Goal: Book appointment/travel/reservation

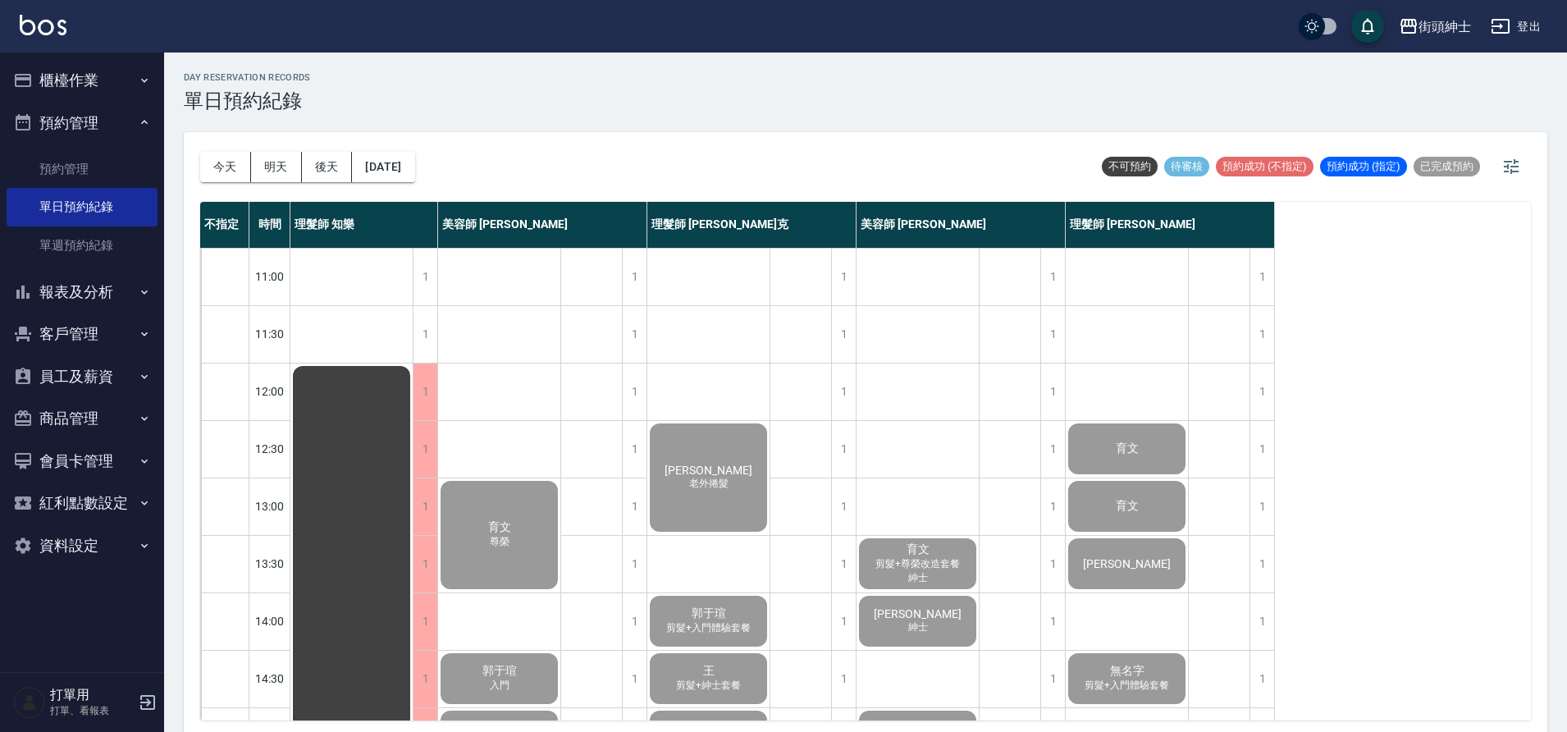
scroll to position [440, 0]
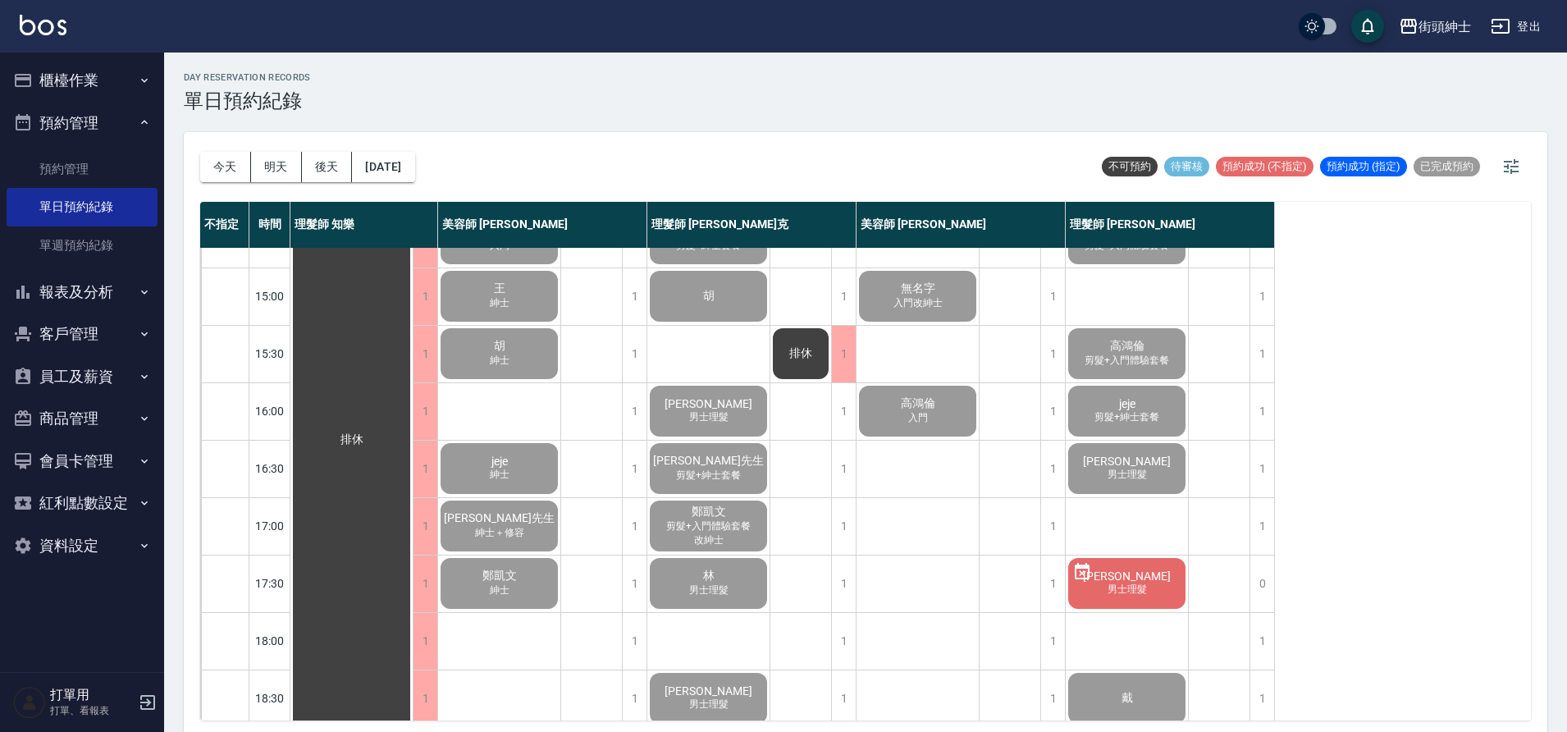
click at [239, 172] on button "今天" at bounding box center [225, 167] width 51 height 30
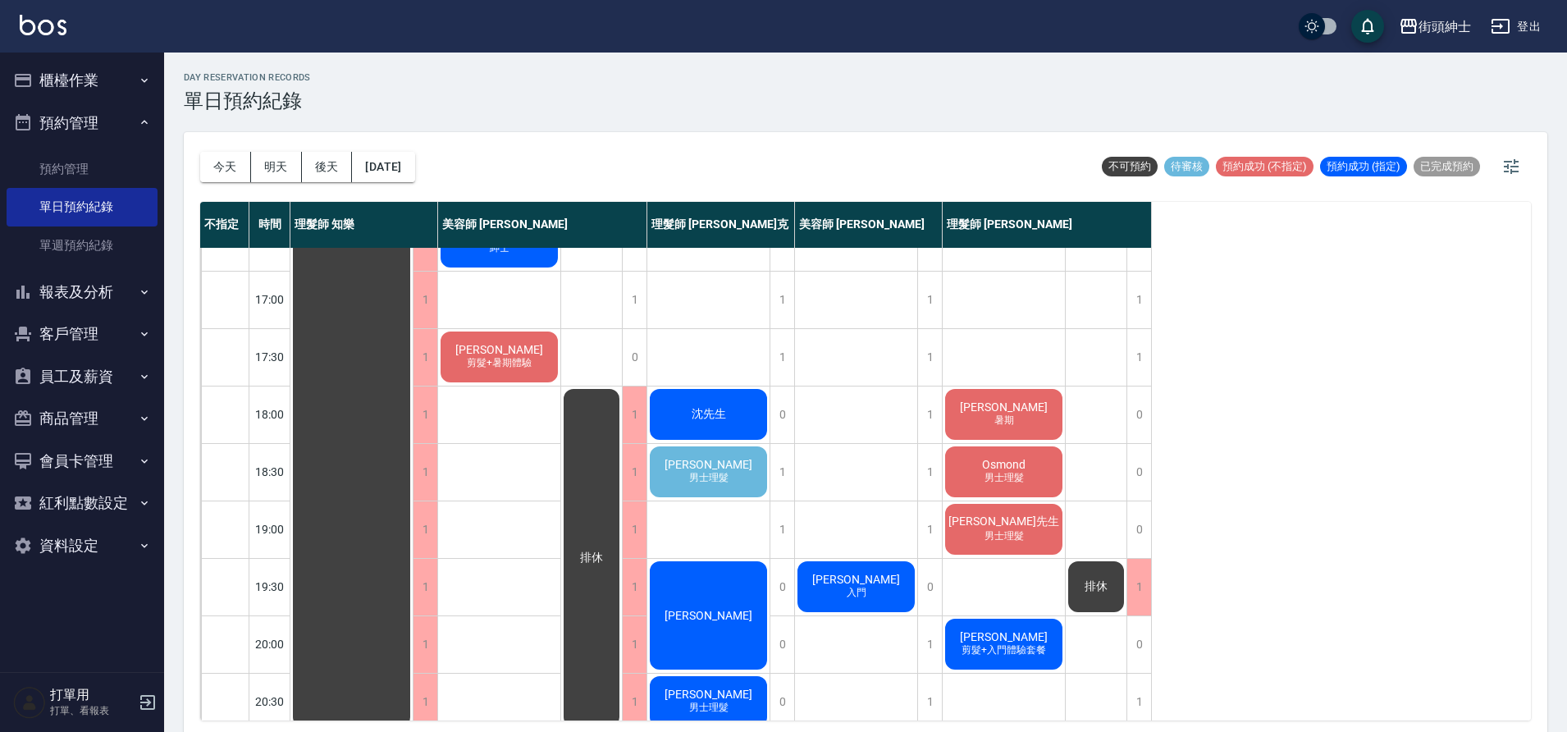
scroll to position [738, 0]
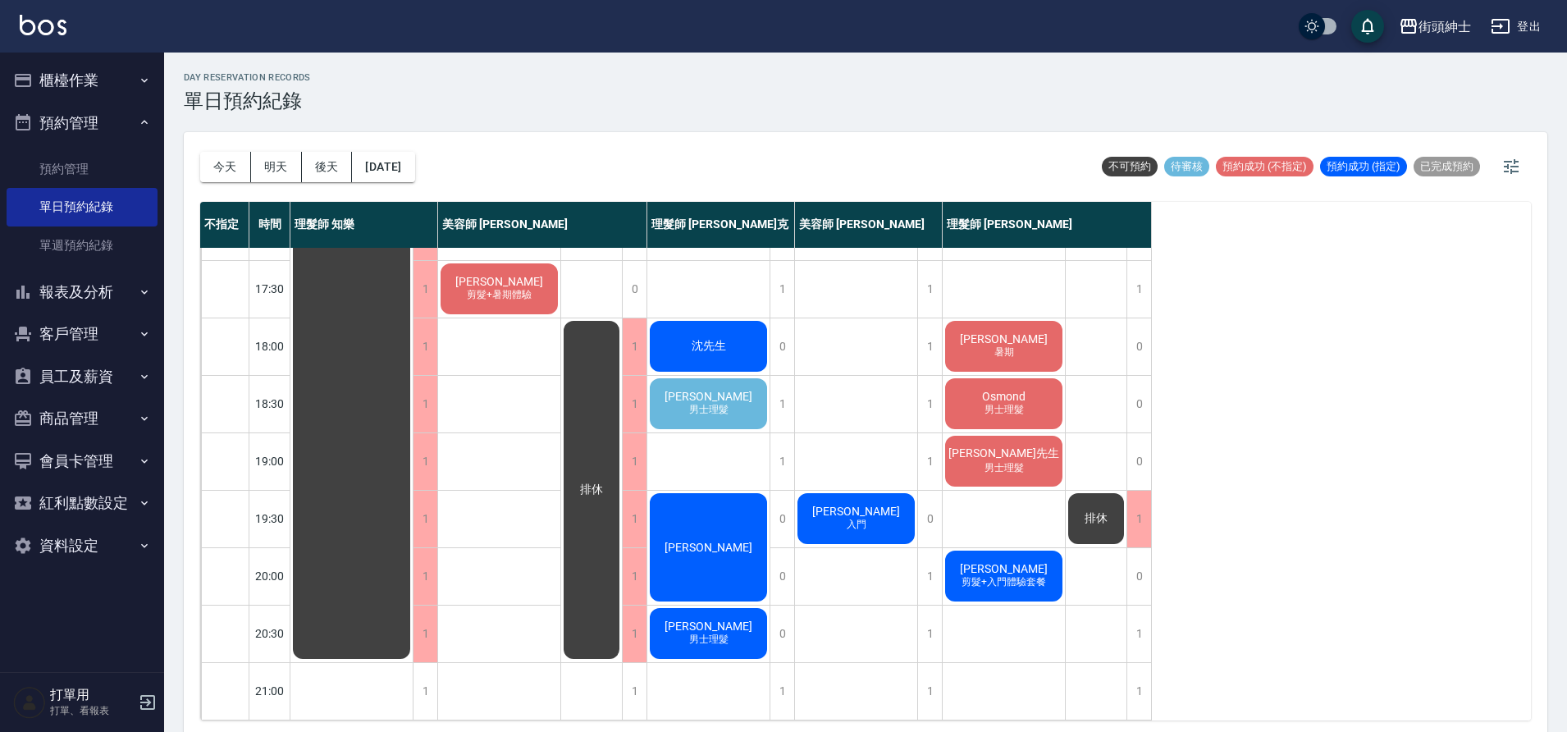
click at [697, 395] on span "[PERSON_NAME]" at bounding box center [708, 396] width 94 height 13
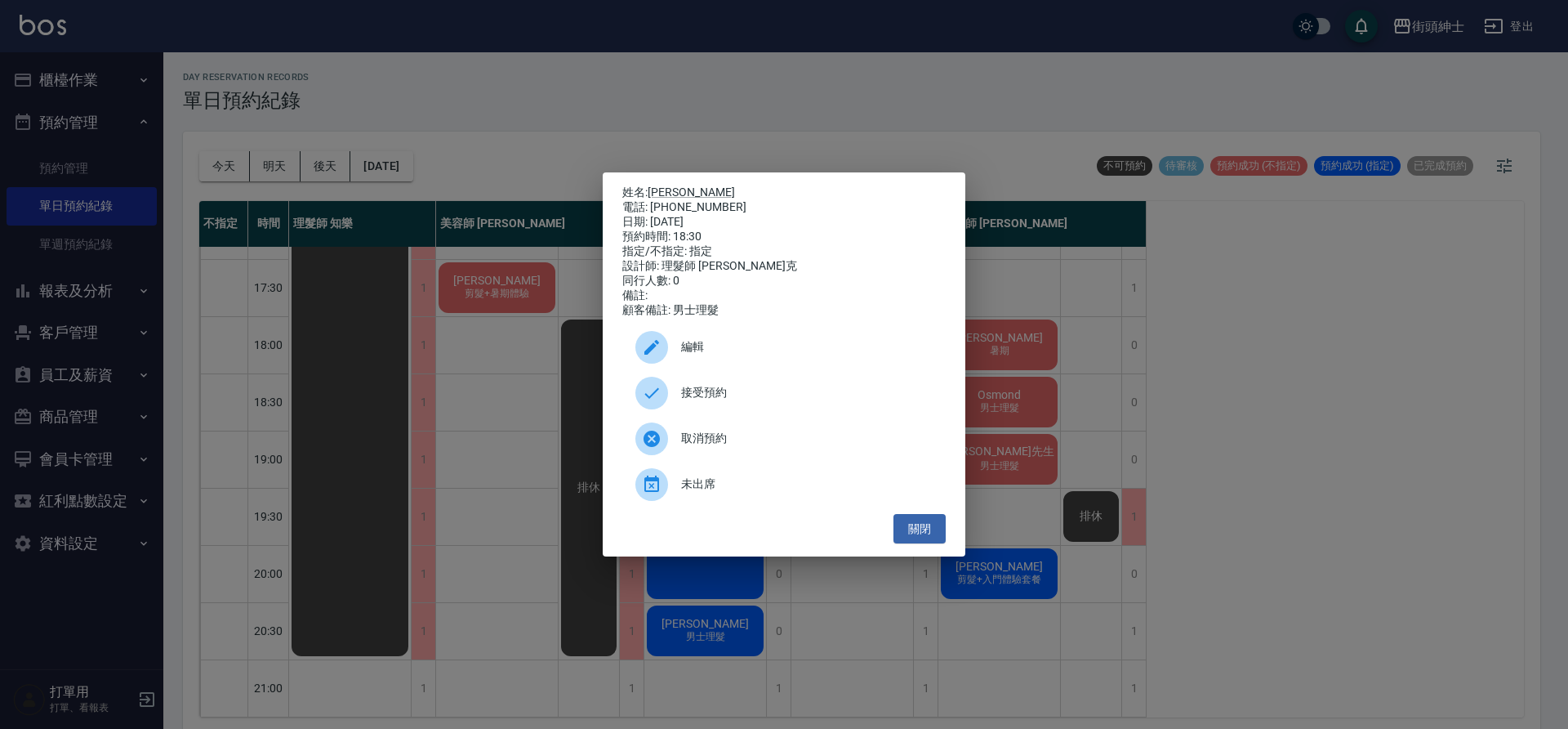
click at [684, 401] on span "接受預約" at bounding box center [806, 392] width 252 height 17
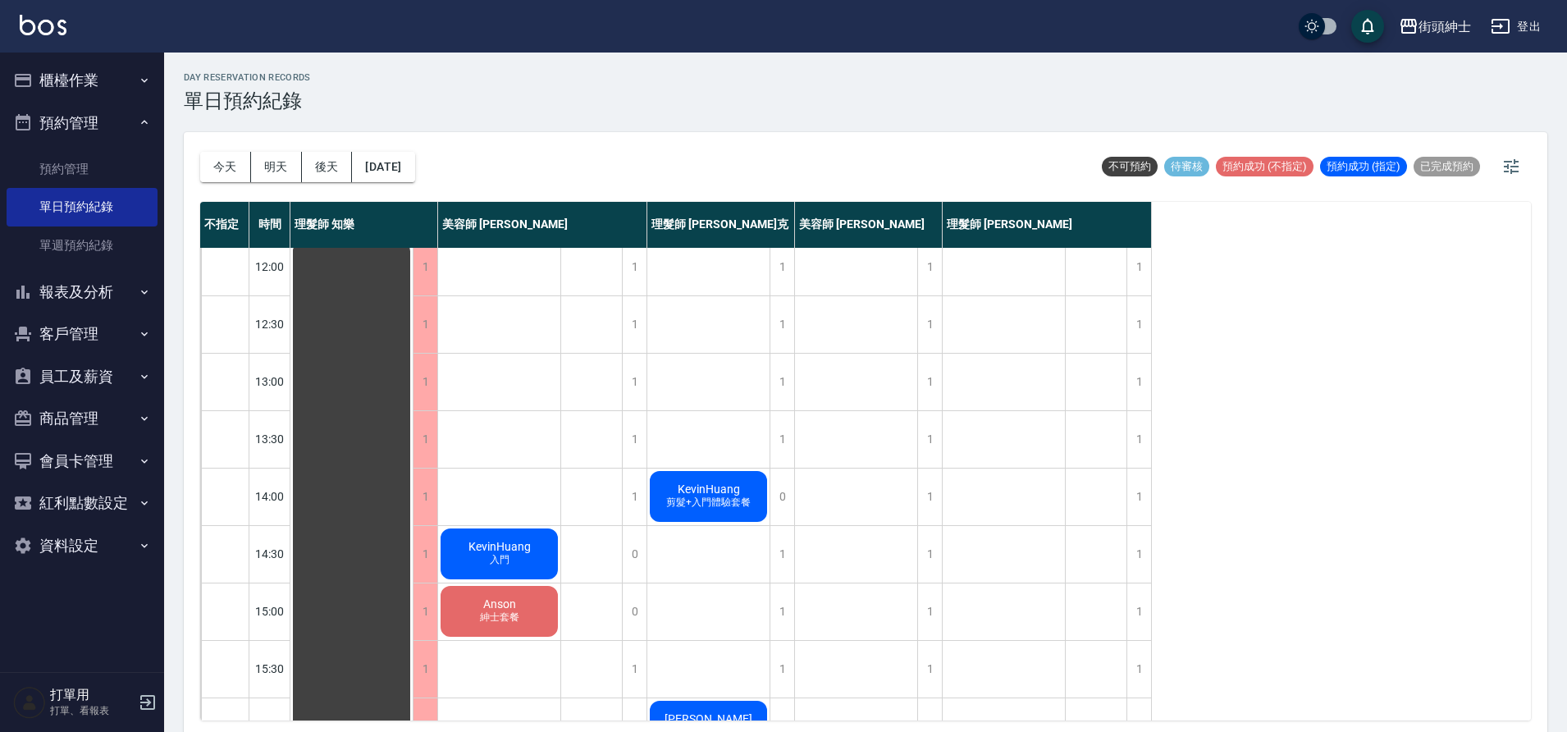
scroll to position [62, 0]
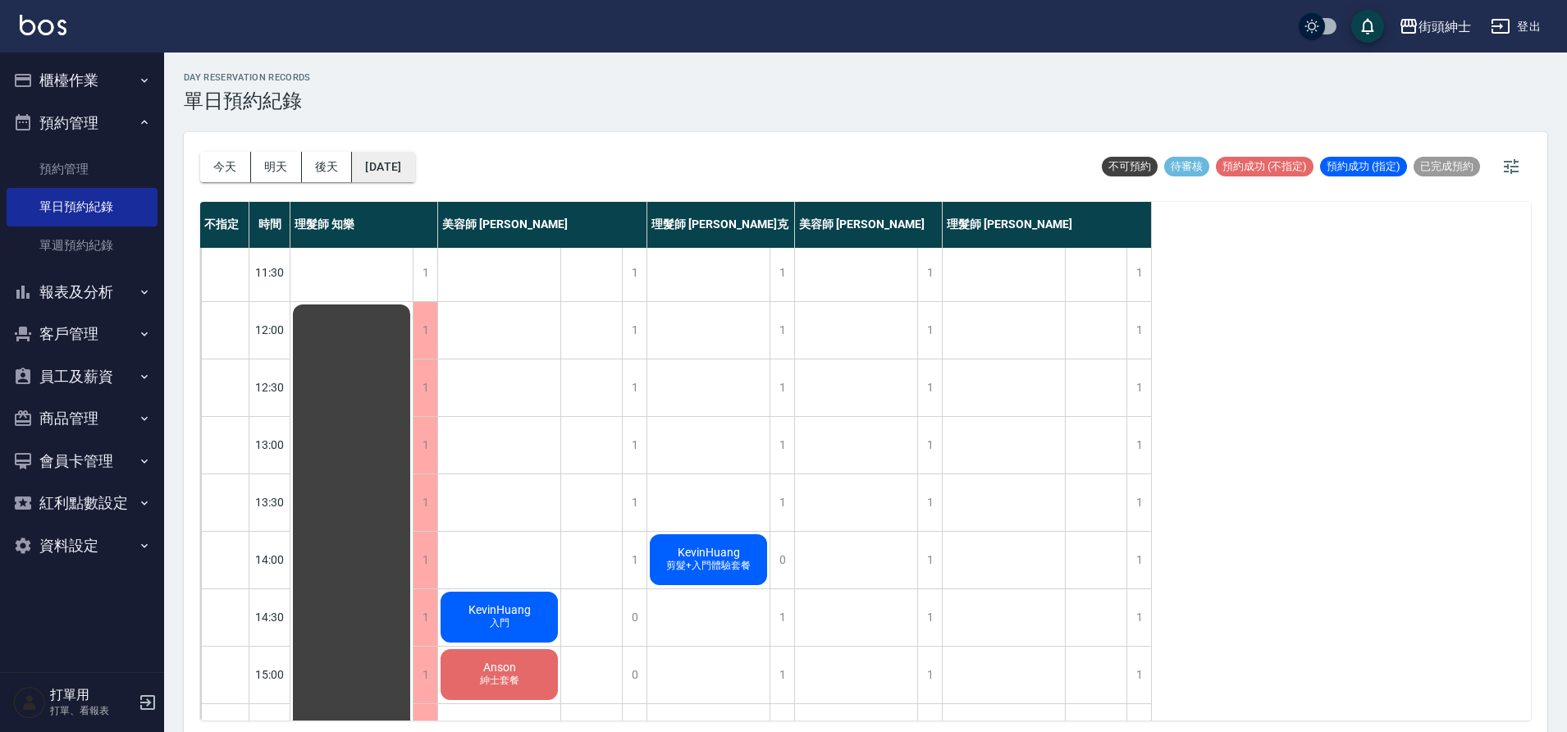
click at [414, 175] on button "[DATE]" at bounding box center [383, 167] width 62 height 30
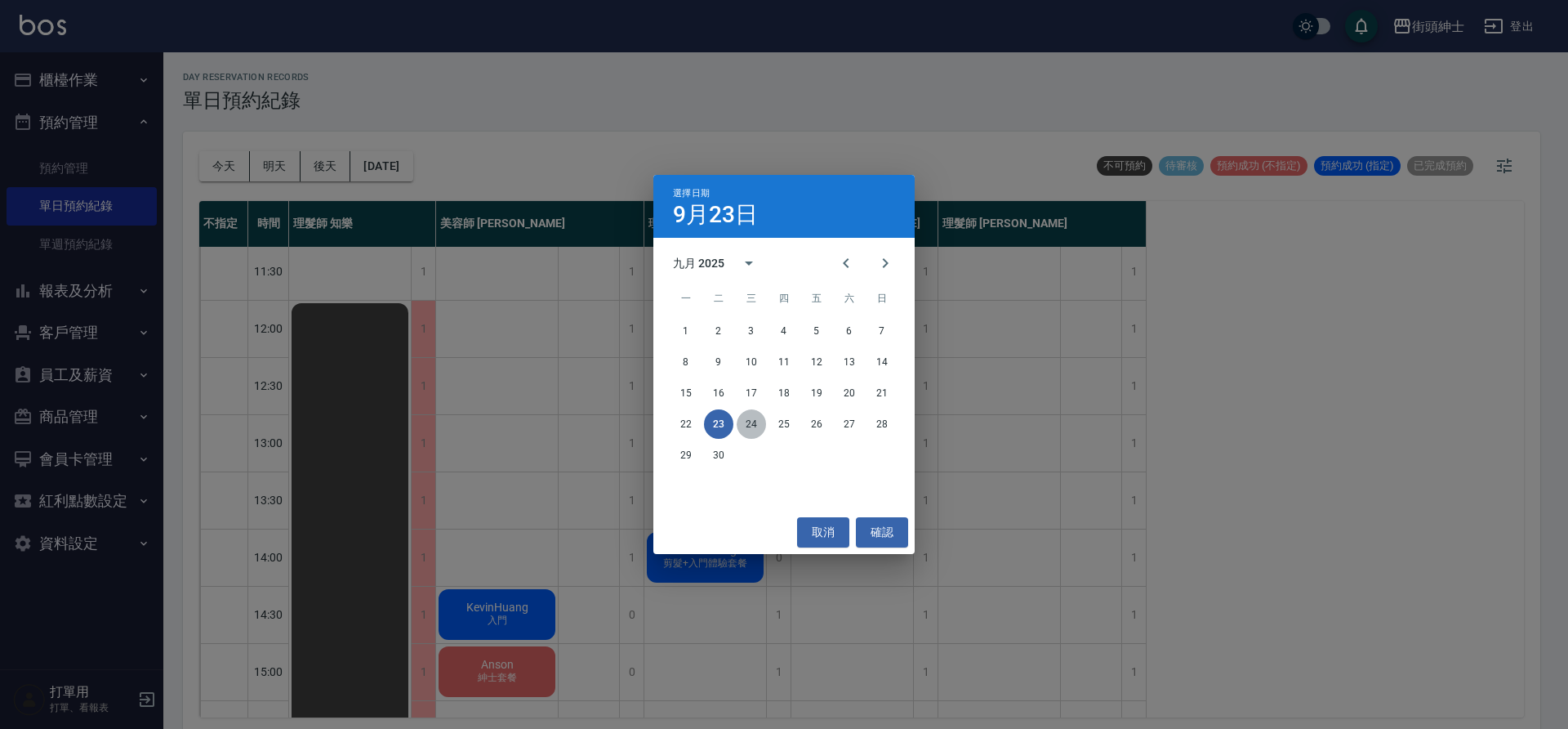
click at [742, 418] on button "24" at bounding box center [752, 424] width 30 height 30
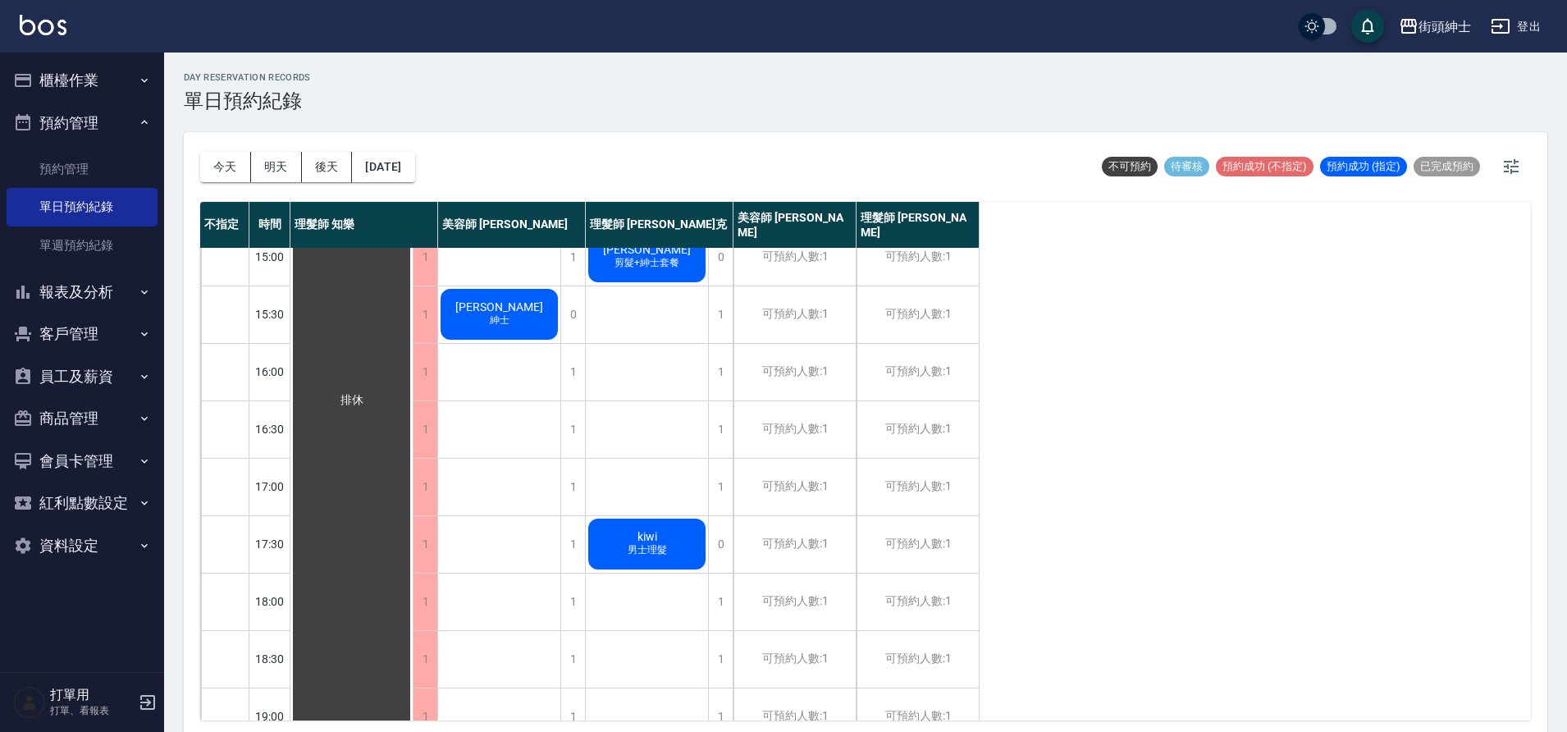
scroll to position [487, 0]
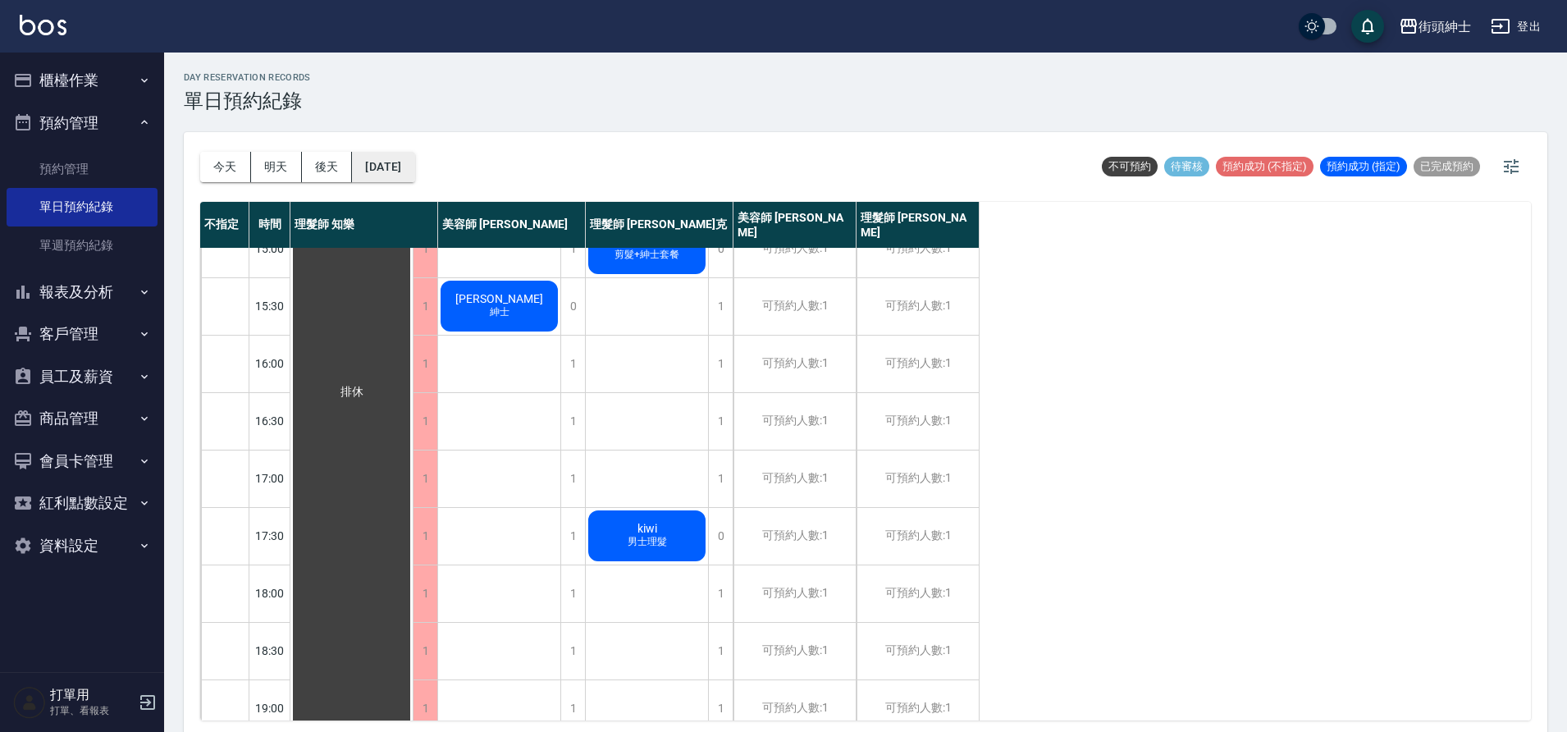
click at [414, 154] on button "[DATE]" at bounding box center [383, 167] width 62 height 30
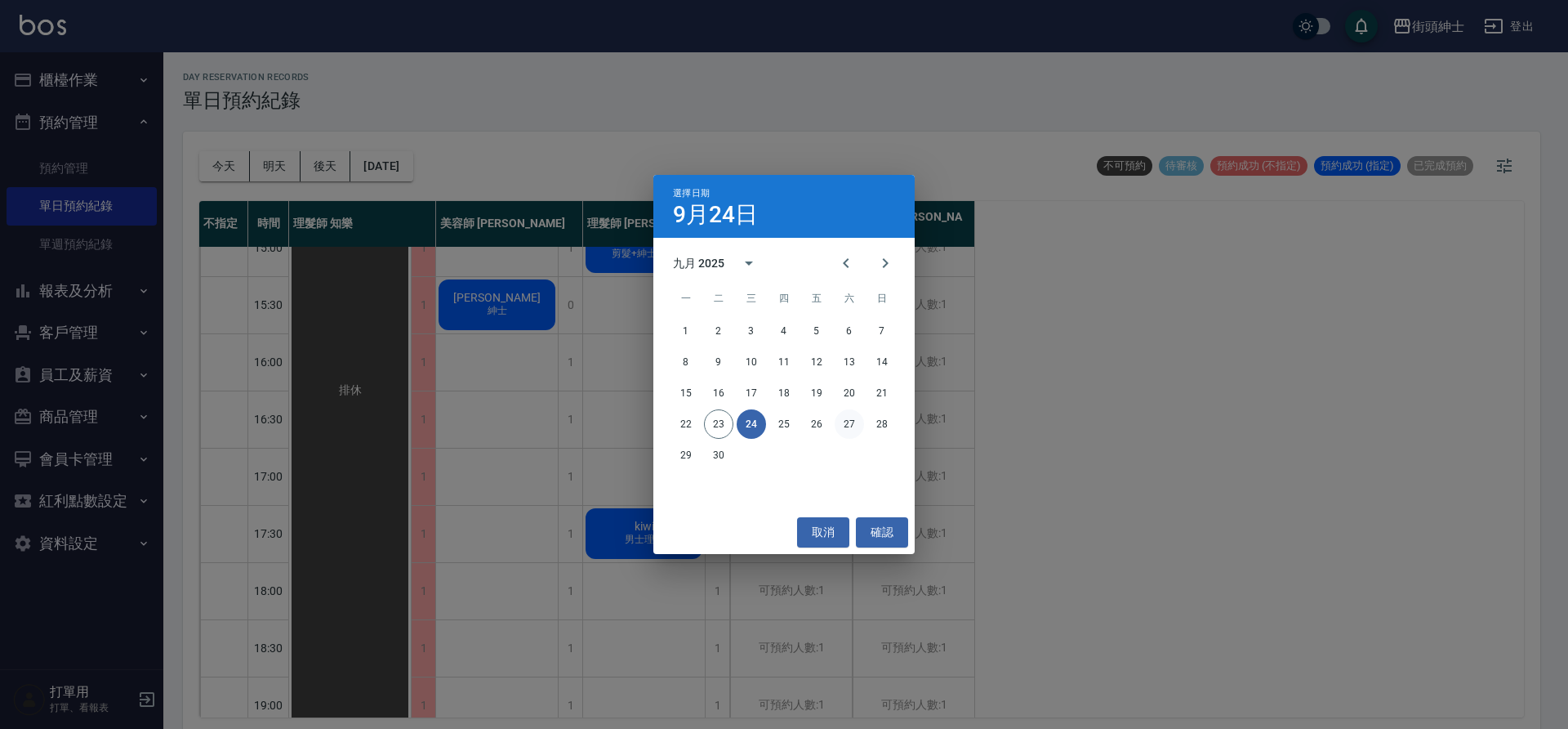
click at [839, 419] on button "27" at bounding box center [849, 424] width 30 height 30
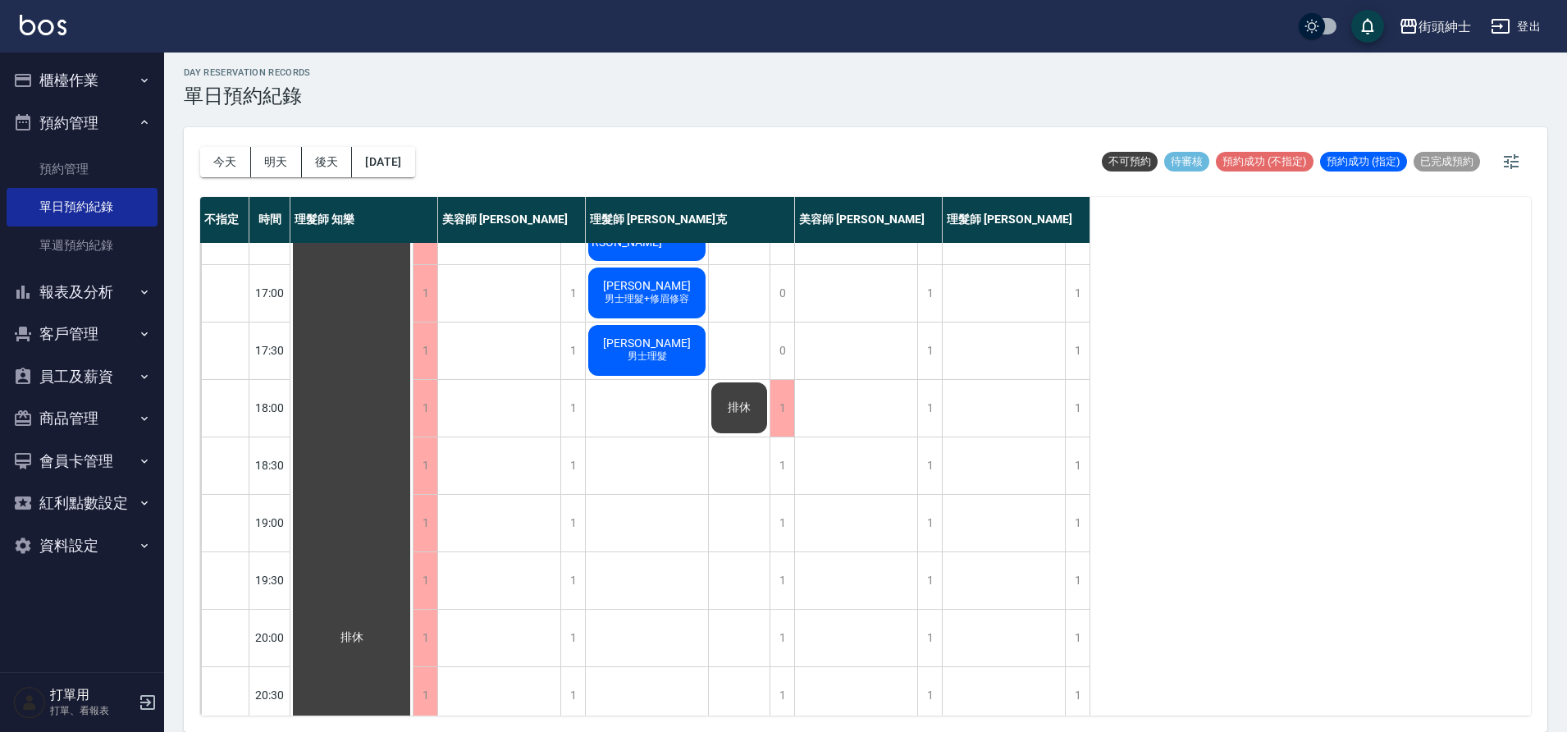
scroll to position [747, 0]
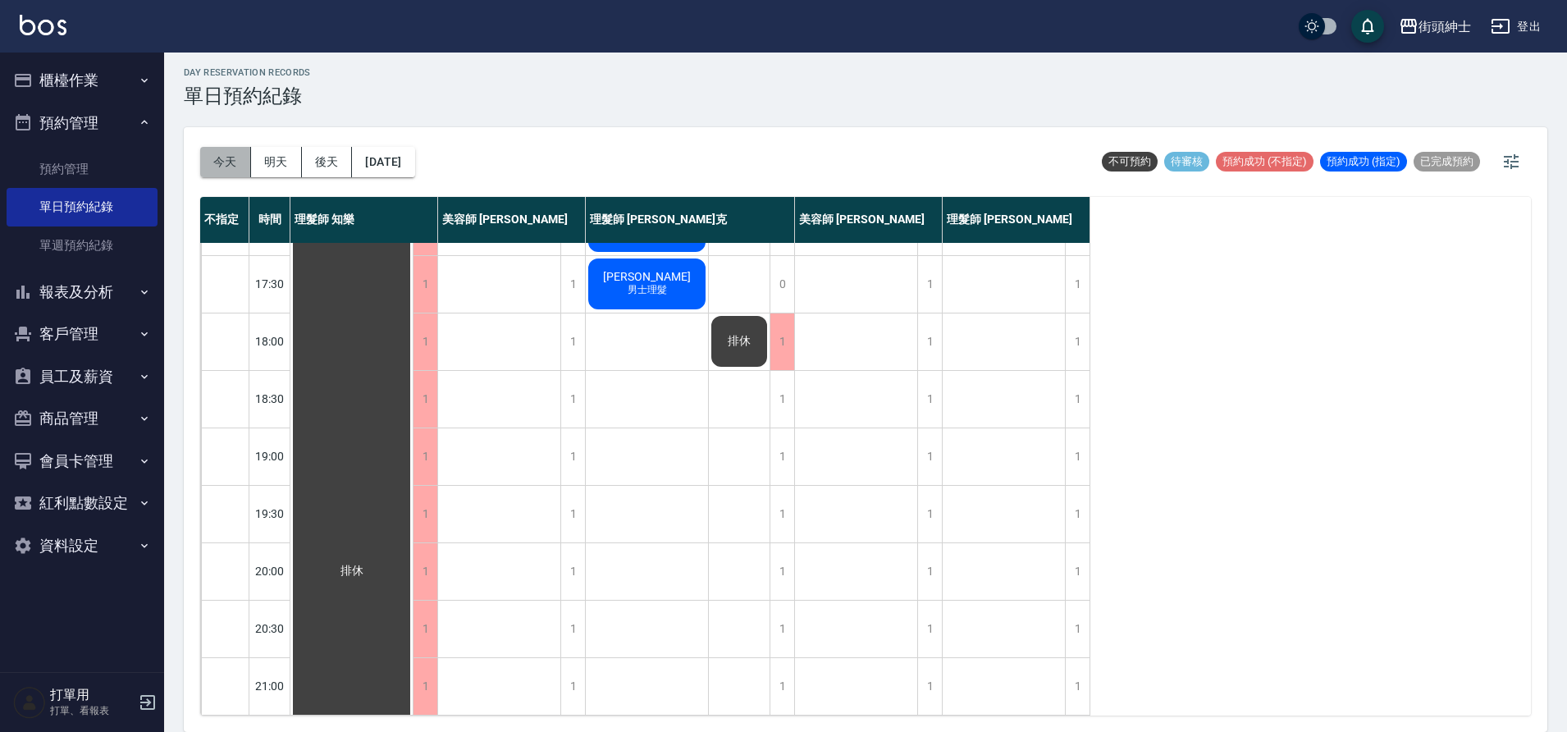
click at [236, 167] on button "今天" at bounding box center [225, 162] width 51 height 30
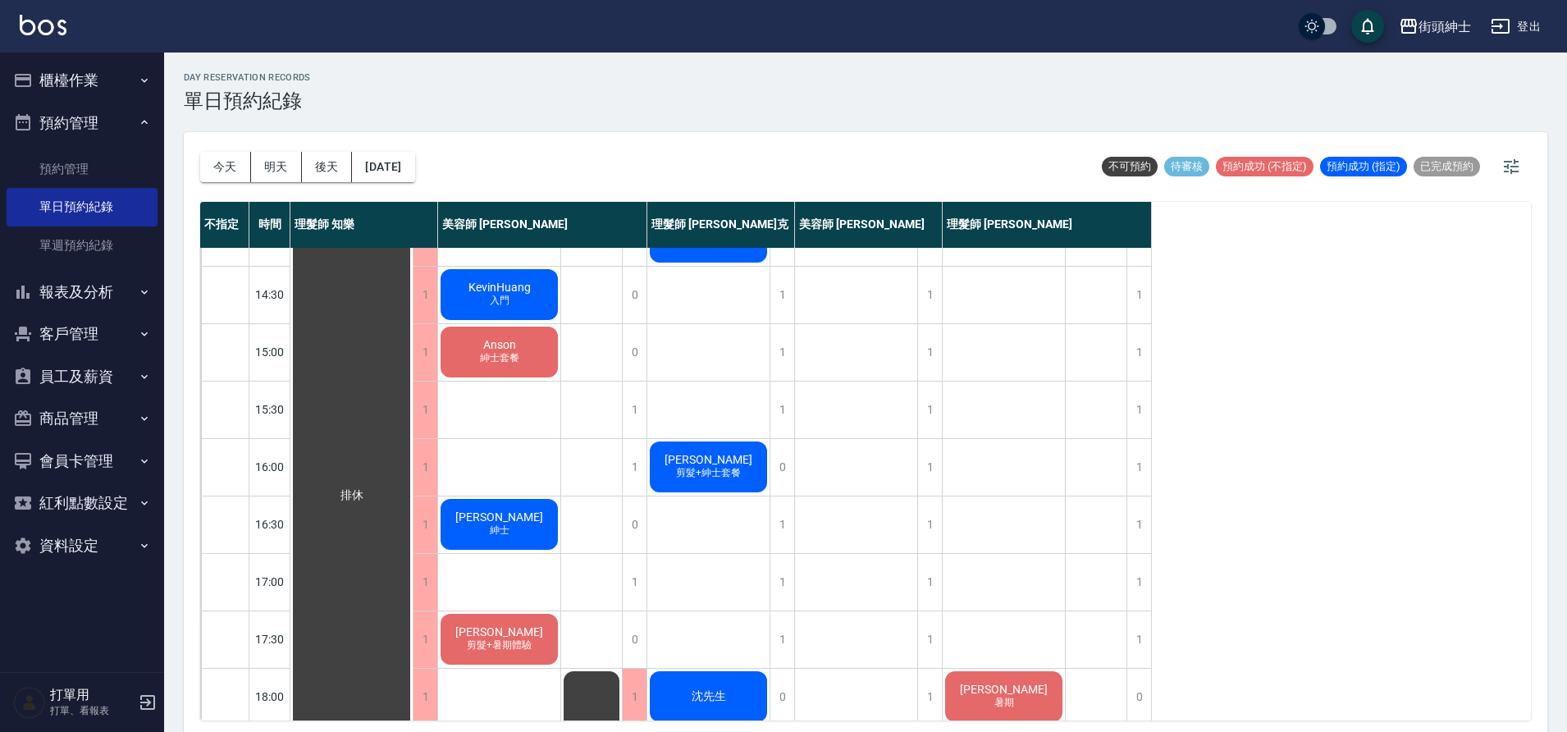
scroll to position [282, 0]
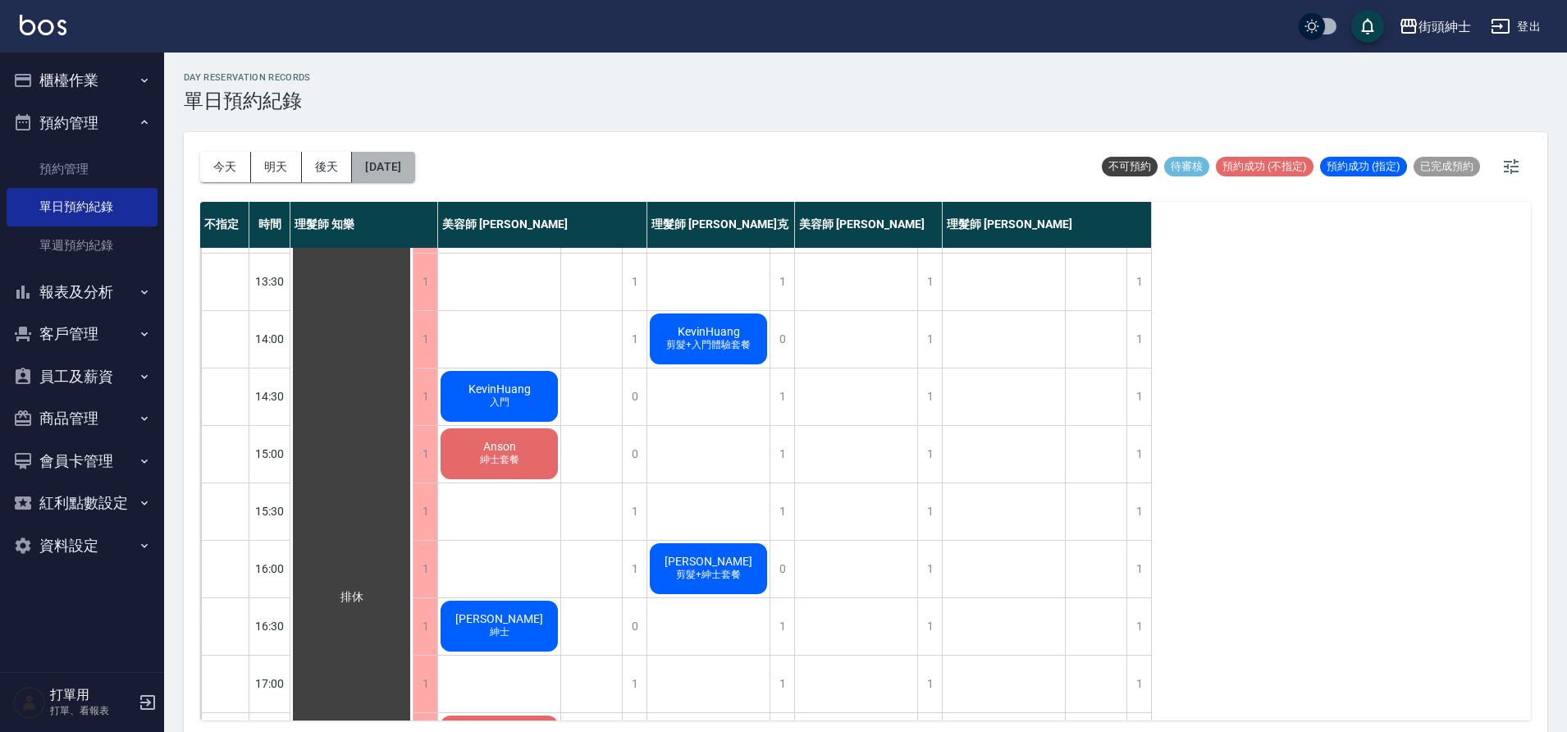
click at [413, 174] on button "[DATE]" at bounding box center [383, 167] width 62 height 30
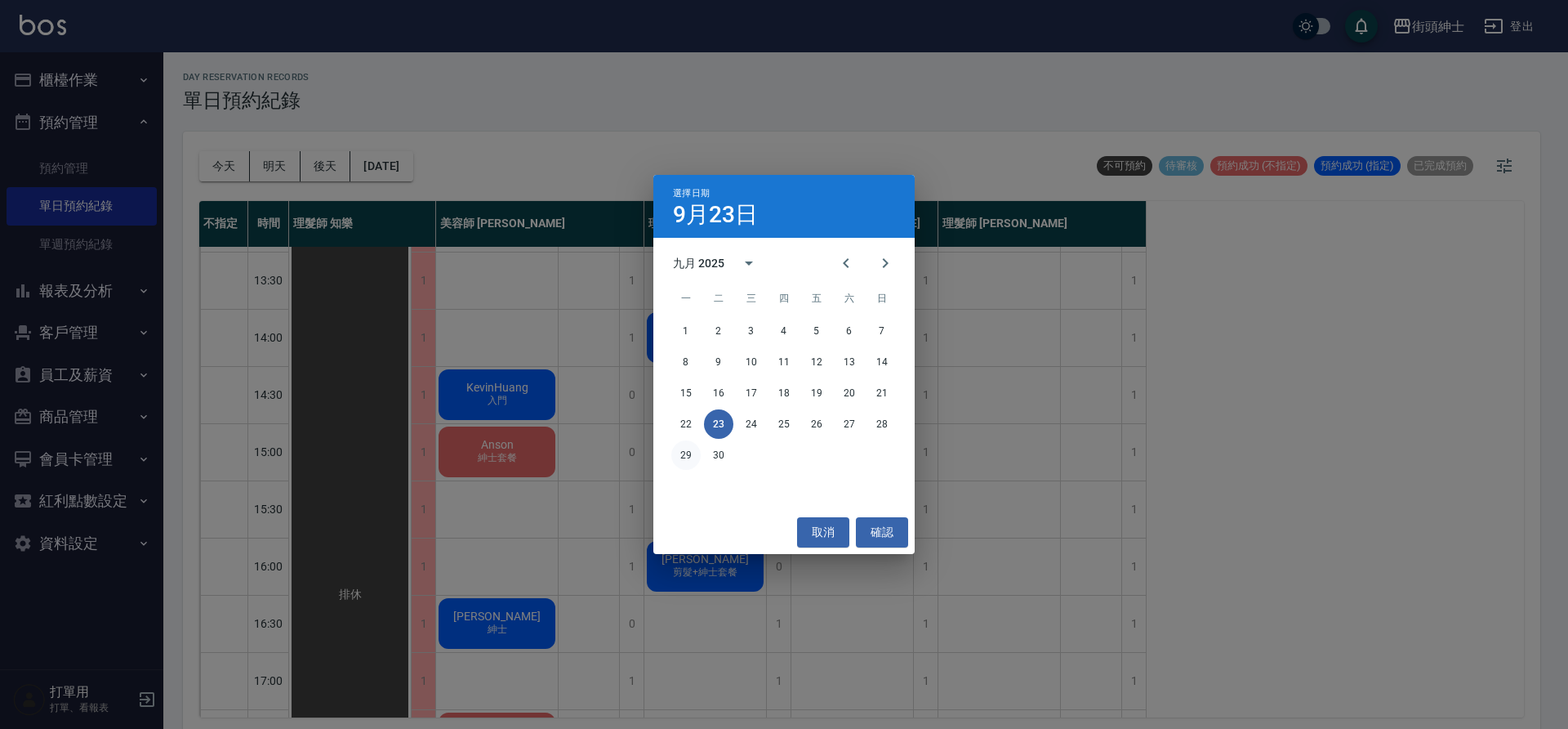
click at [684, 463] on button "29" at bounding box center [686, 455] width 30 height 30
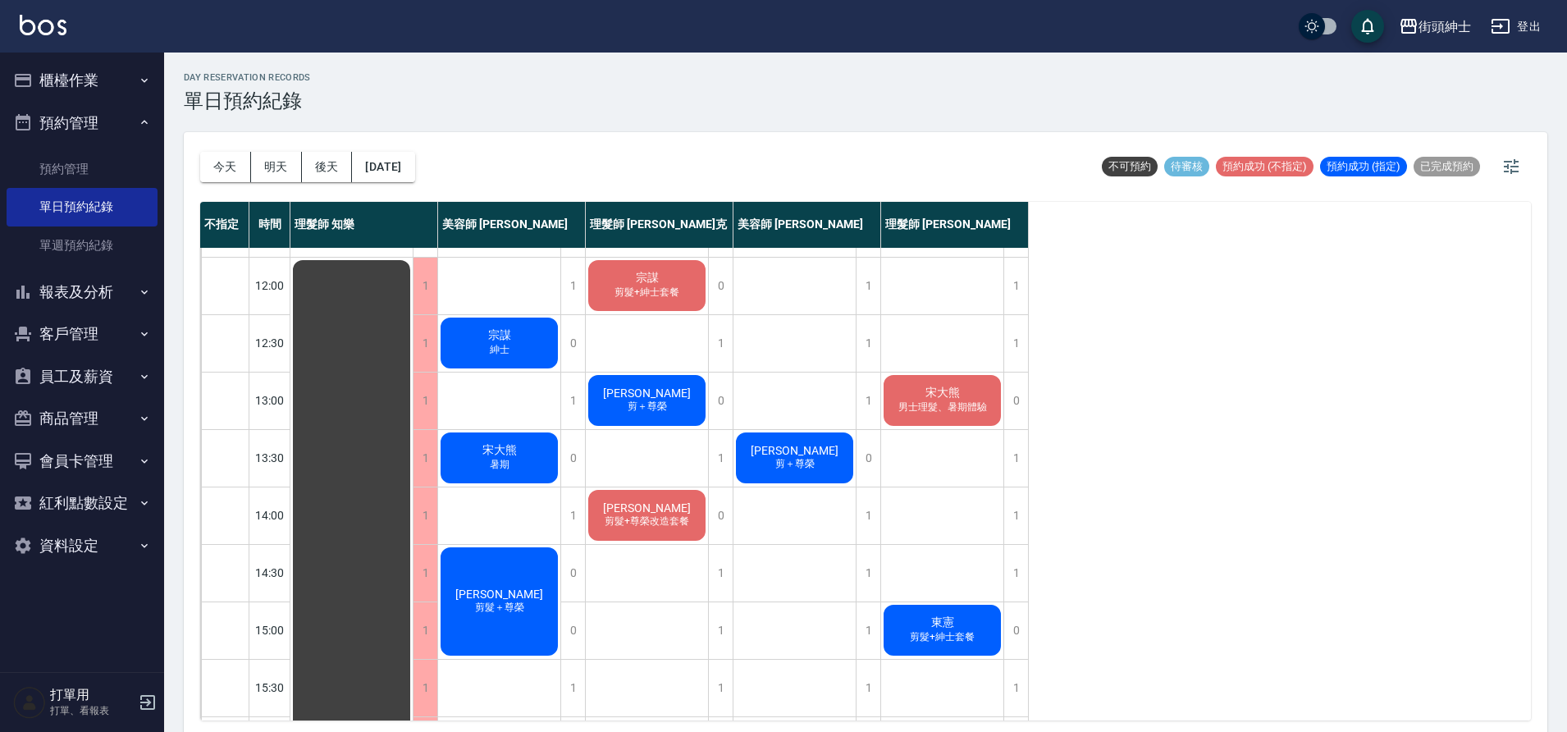
scroll to position [103, 0]
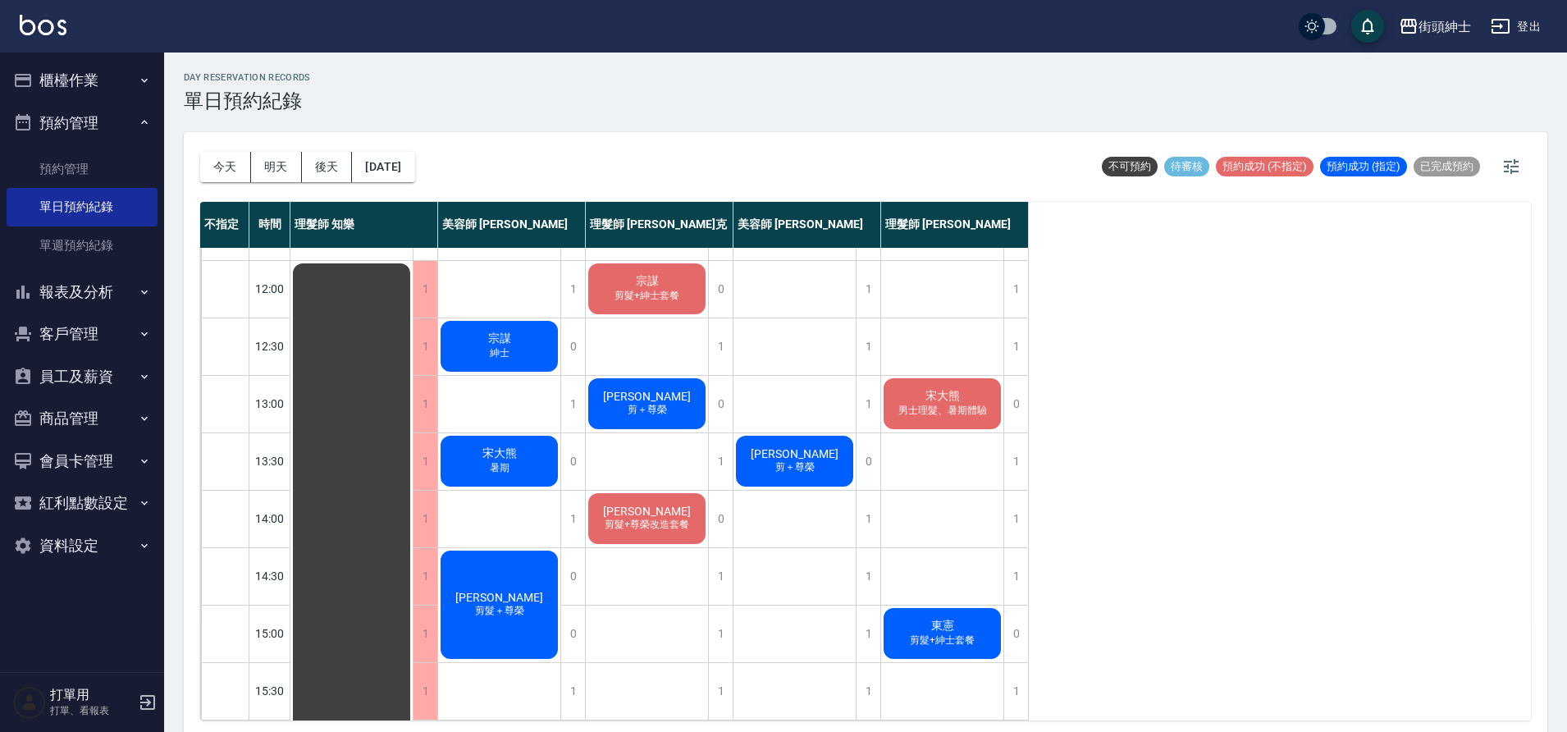
click at [945, 626] on span "東憲" at bounding box center [943, 626] width 30 height 15
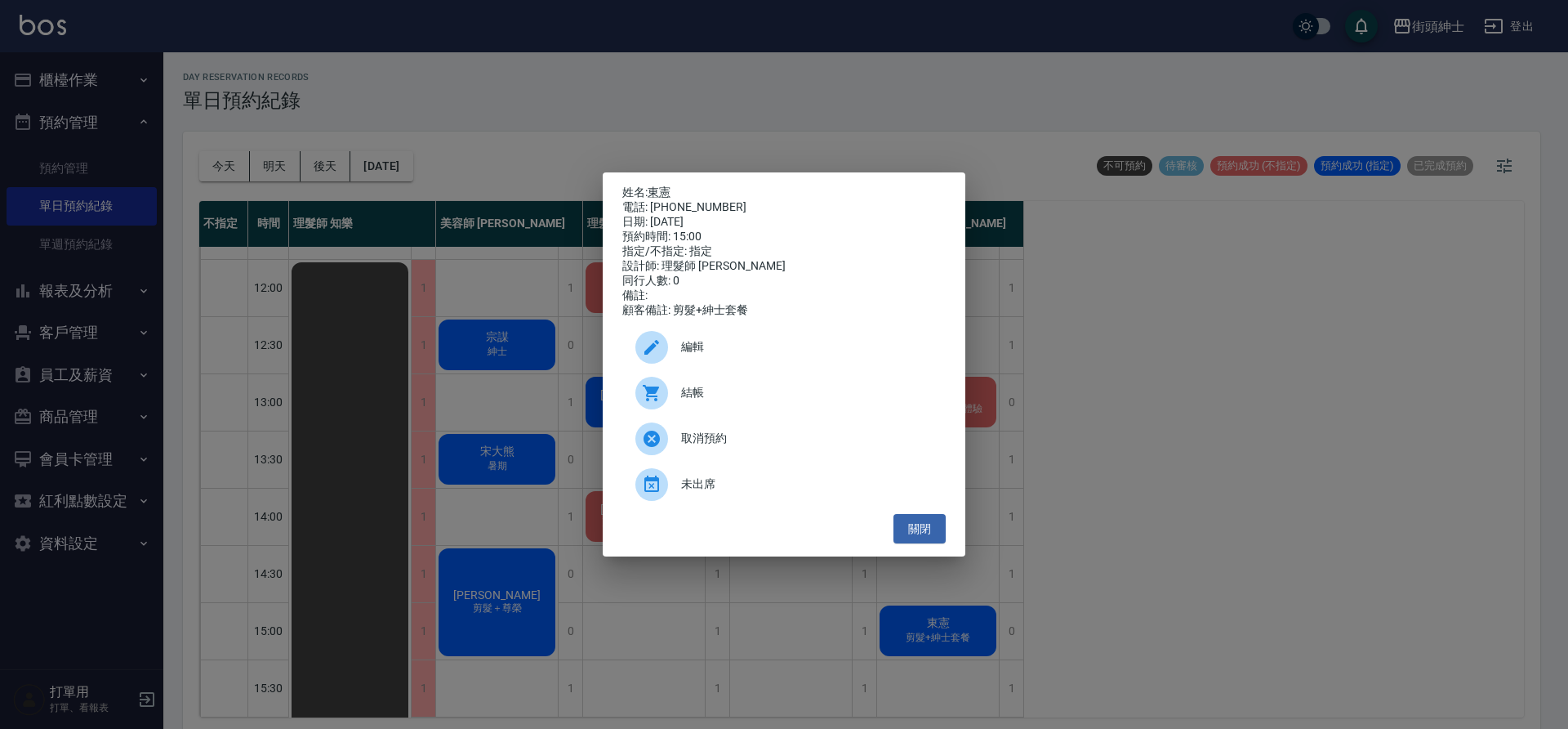
click at [773, 345] on span "編輯" at bounding box center [806, 347] width 252 height 17
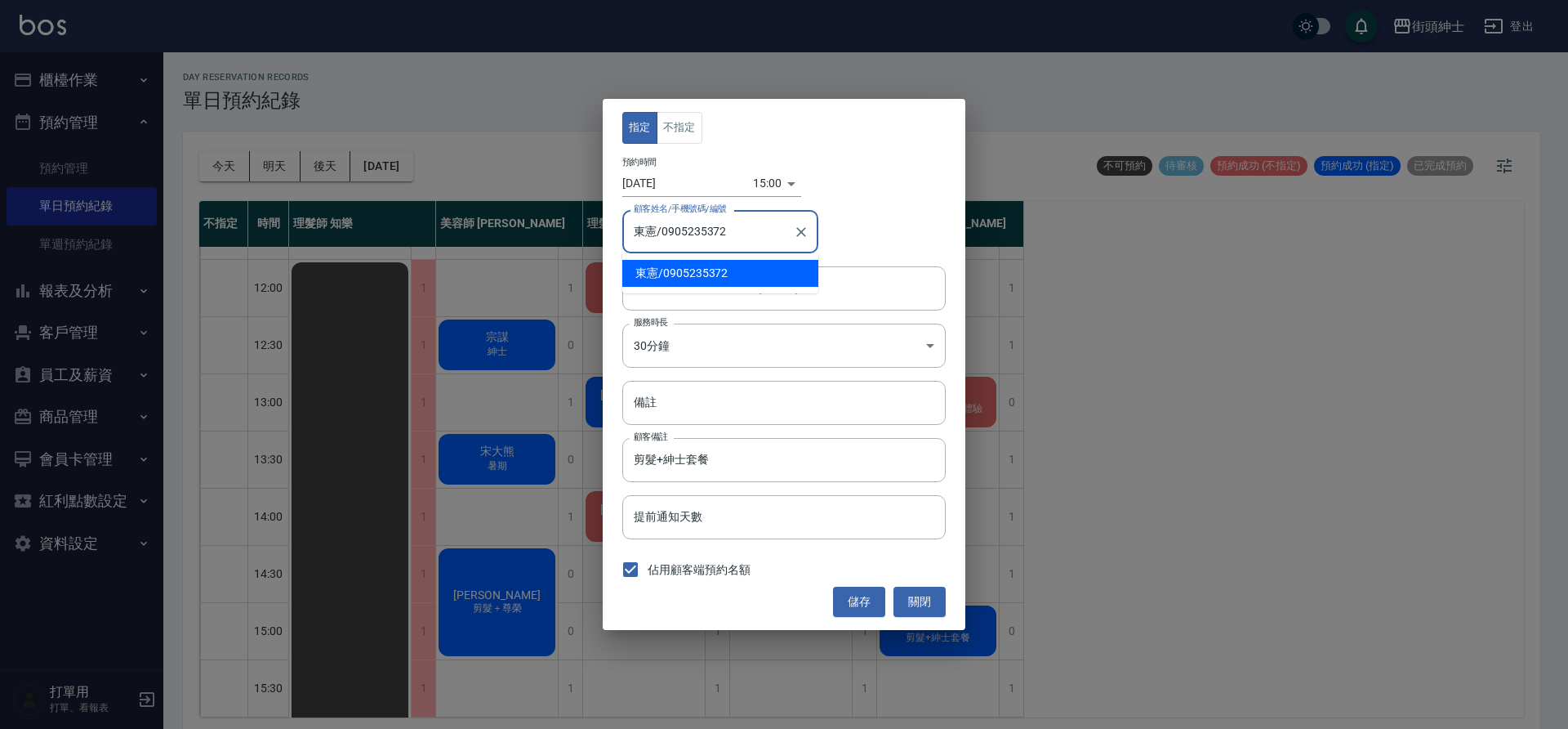
drag, startPoint x: 737, startPoint y: 221, endPoint x: 652, endPoint y: 222, distance: 85.0
click at [652, 222] on input "東憲/0905235372" at bounding box center [709, 231] width 157 height 29
click at [658, 224] on input "東憲/0905235372" at bounding box center [709, 231] width 157 height 29
drag, startPoint x: 662, startPoint y: 225, endPoint x: 694, endPoint y: 243, distance: 36.7
click at [730, 255] on body "街頭紳士 登出 櫃檯作業 打帳單 帳單列表 營業儀表板 現金收支登錄 材料自購登錄 每日結帳 排班表 現場電腦打卡 預約管理 預約管理 單日預約紀錄 單週預約…" at bounding box center [784, 366] width 1568 height 734
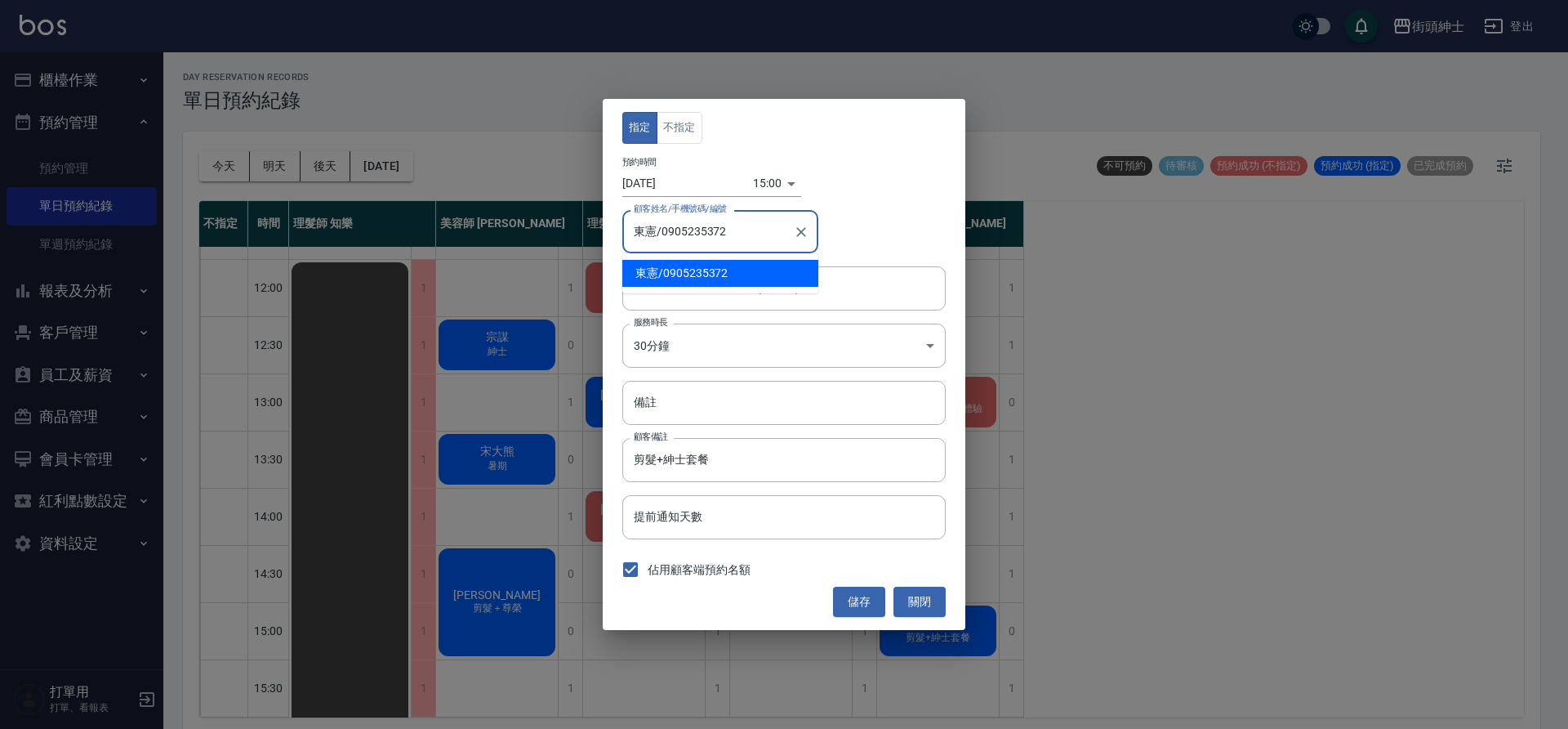
click at [669, 235] on input "東憲/0905235372" at bounding box center [709, 231] width 157 height 29
paste input "87528020"
type input "東憲/0905235372"
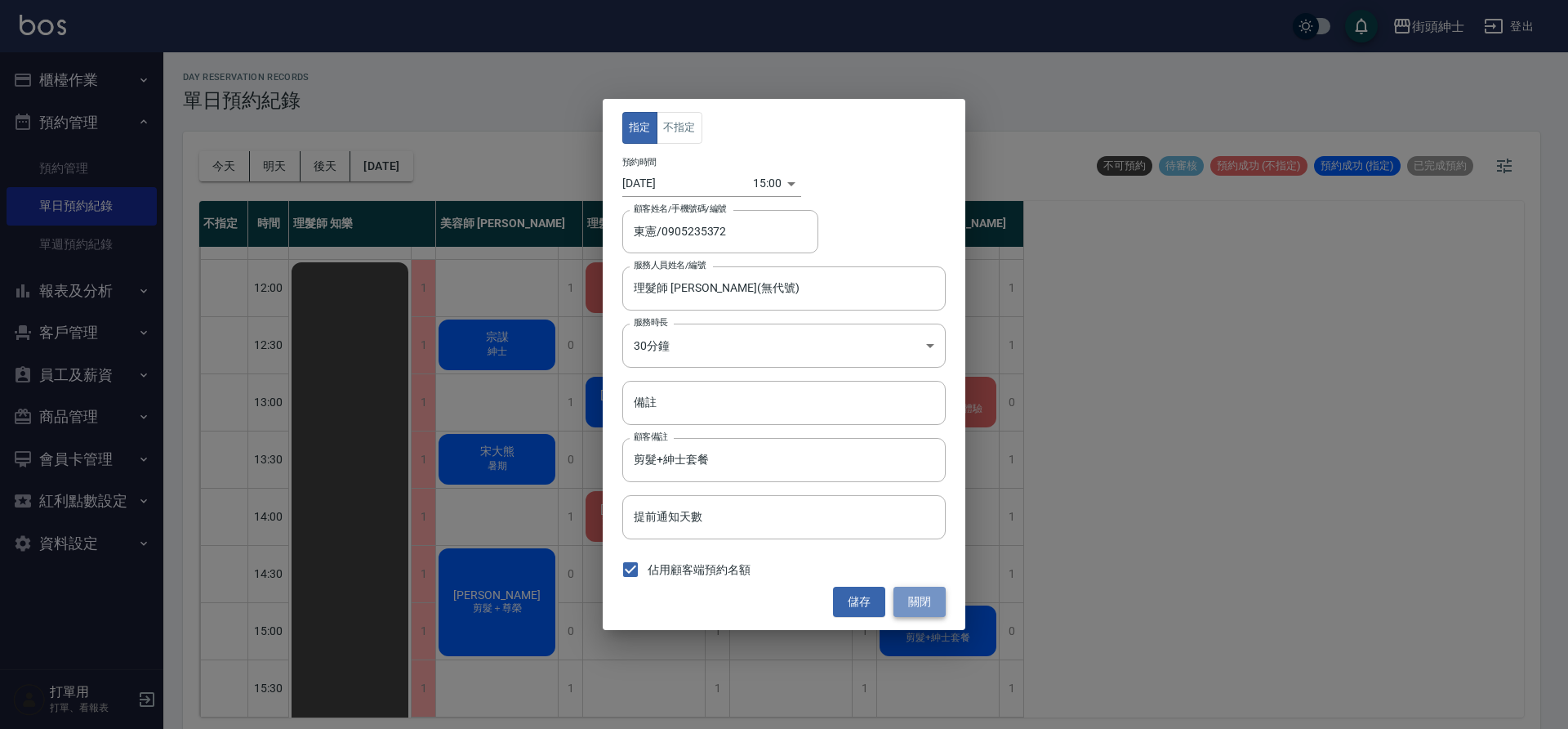
click at [919, 601] on button "關閉" at bounding box center [920, 602] width 53 height 30
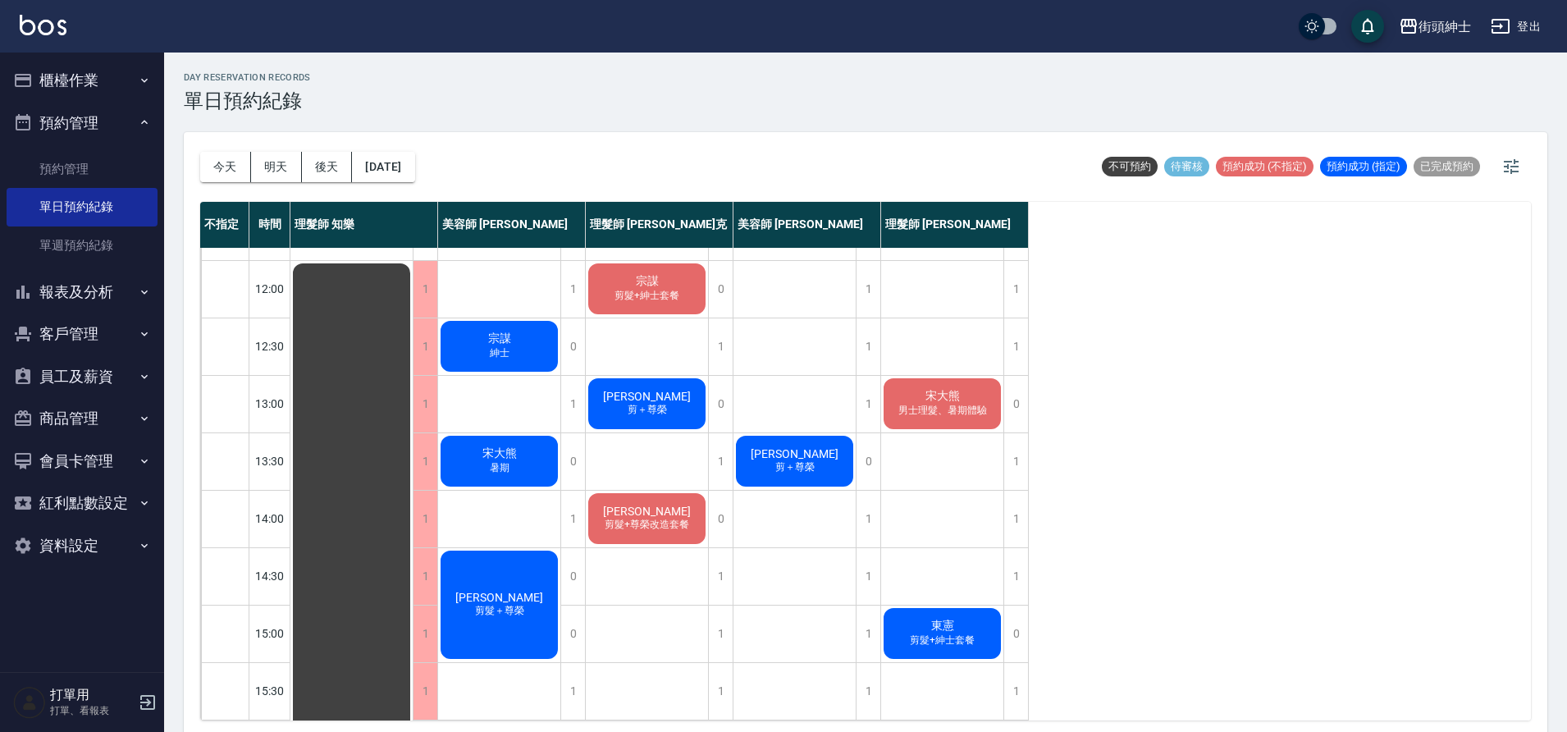
click at [916, 630] on div "東憲 剪髮+紳士套餐" at bounding box center [942, 633] width 122 height 56
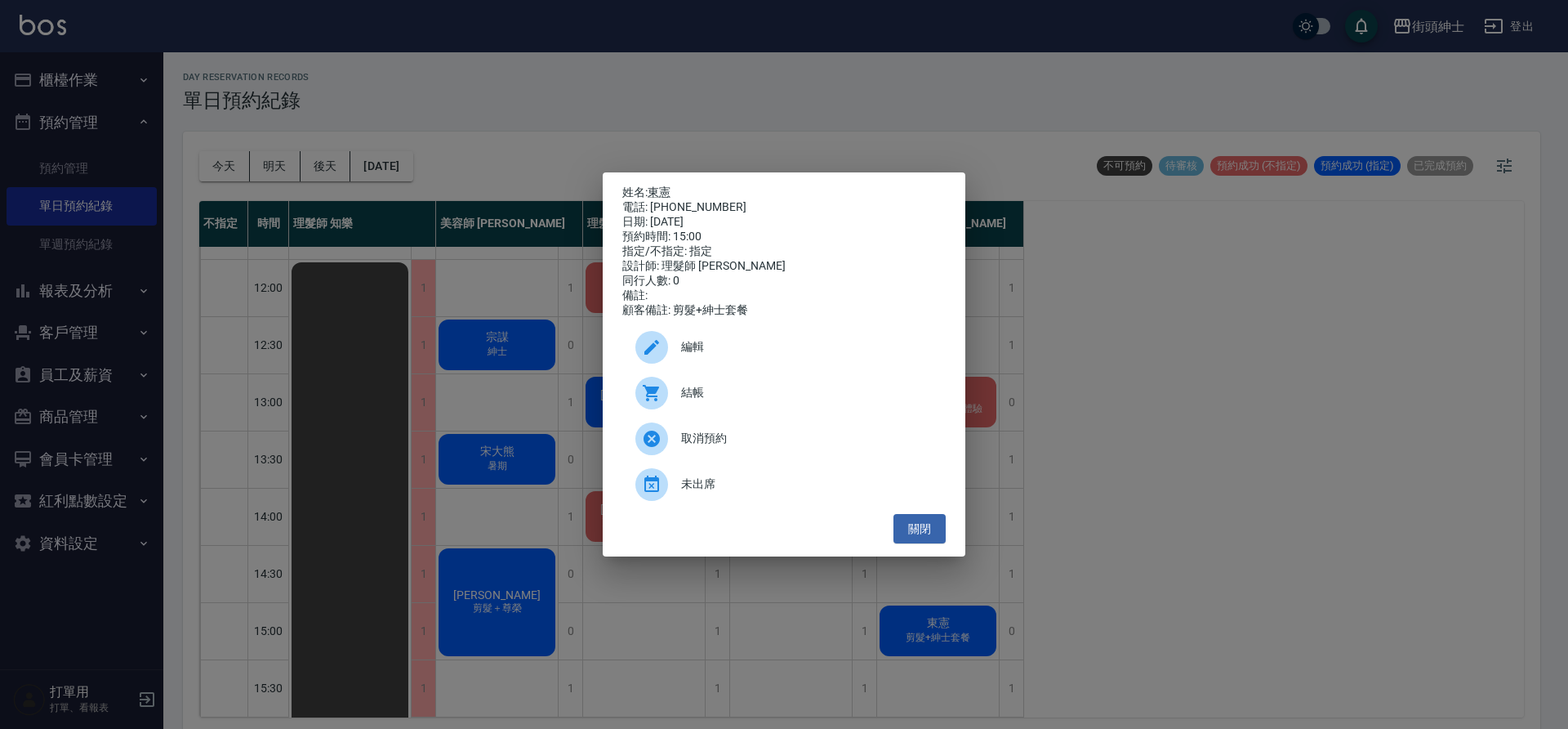
click at [690, 341] on div "編輯" at bounding box center [784, 348] width 324 height 46
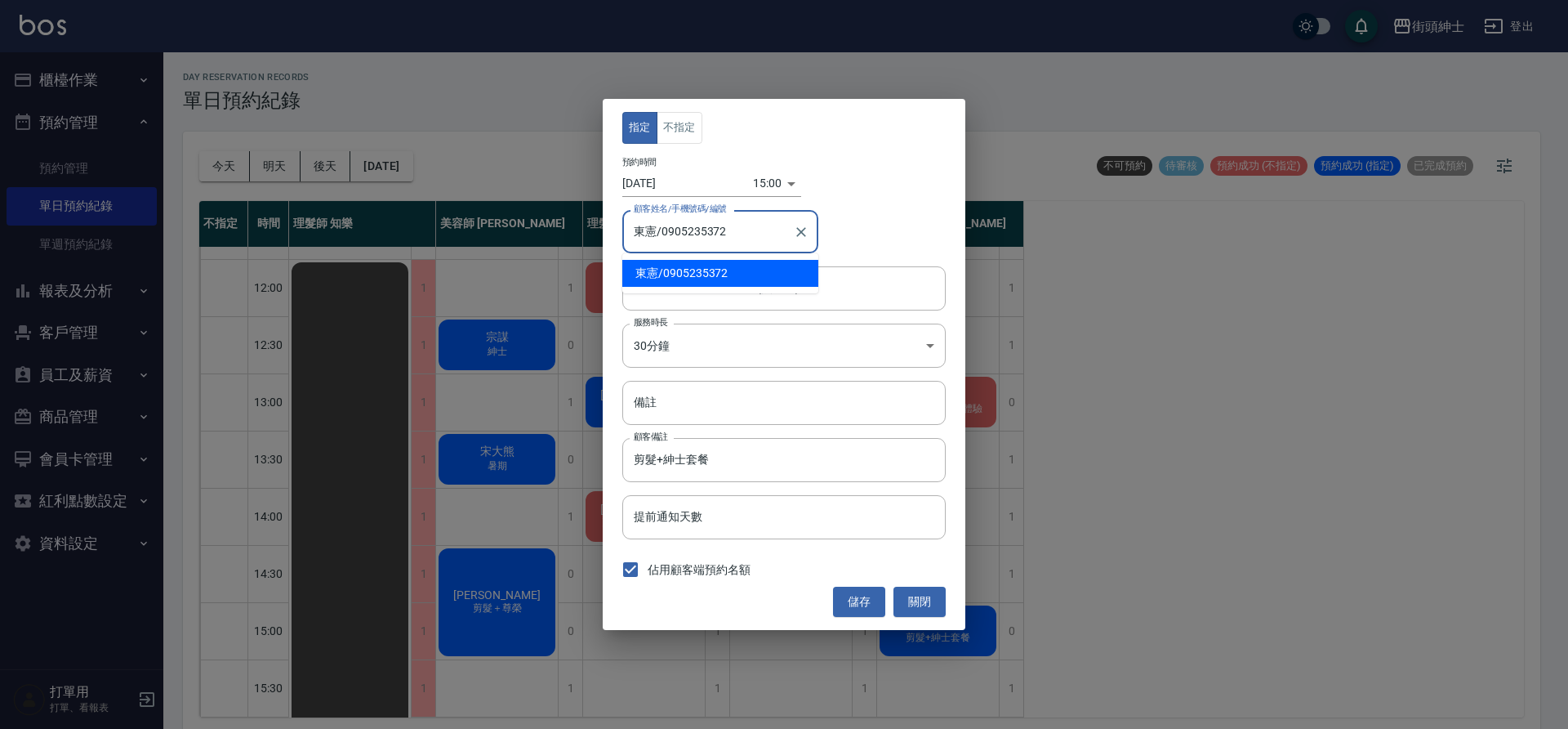
drag, startPoint x: 730, startPoint y: 232, endPoint x: 663, endPoint y: 235, distance: 67.1
click at [663, 235] on input "東憲/0905235372" at bounding box center [709, 231] width 157 height 29
click at [918, 597] on button "關閉" at bounding box center [920, 602] width 53 height 30
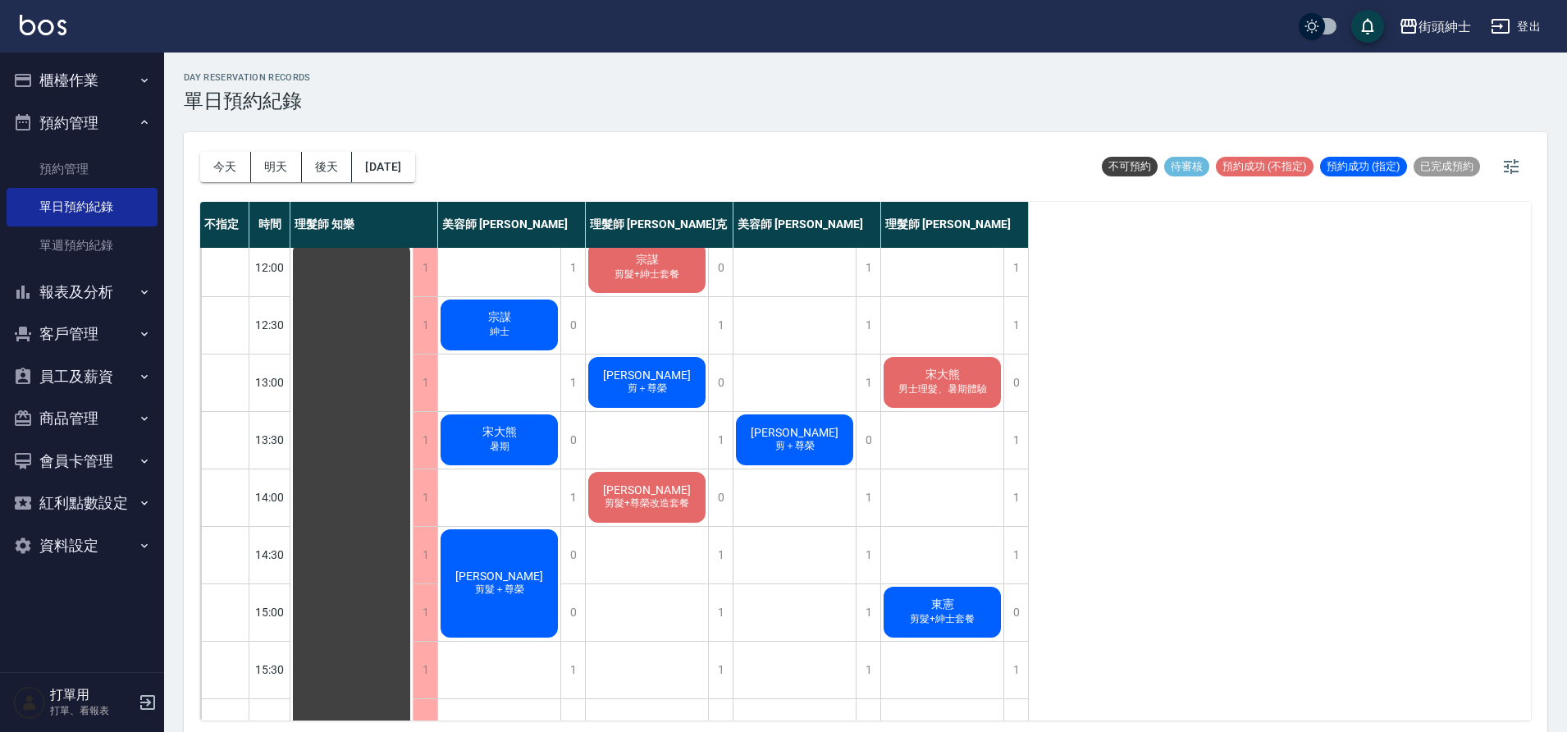
scroll to position [130, 0]
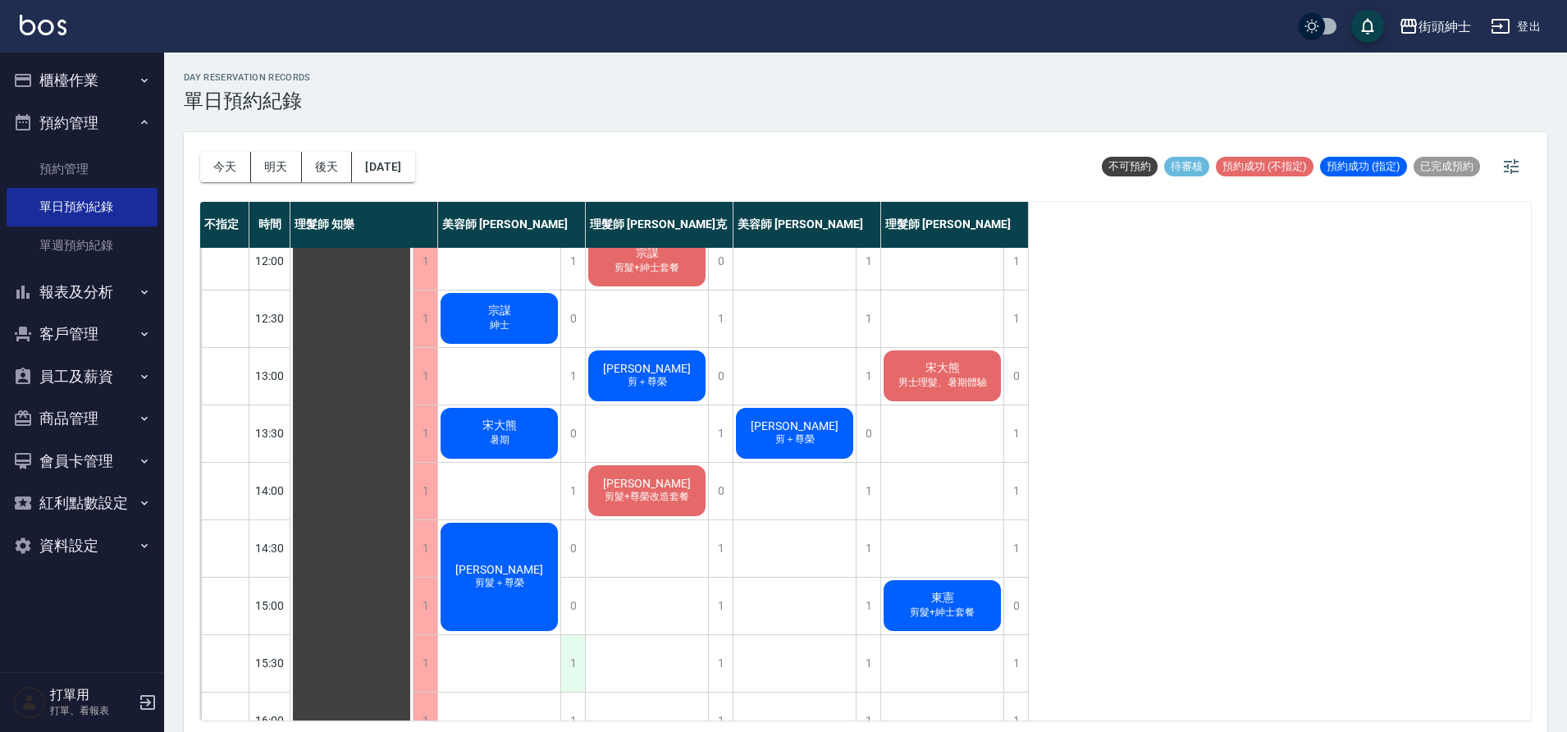
click at [579, 639] on div "1" at bounding box center [572, 663] width 25 height 57
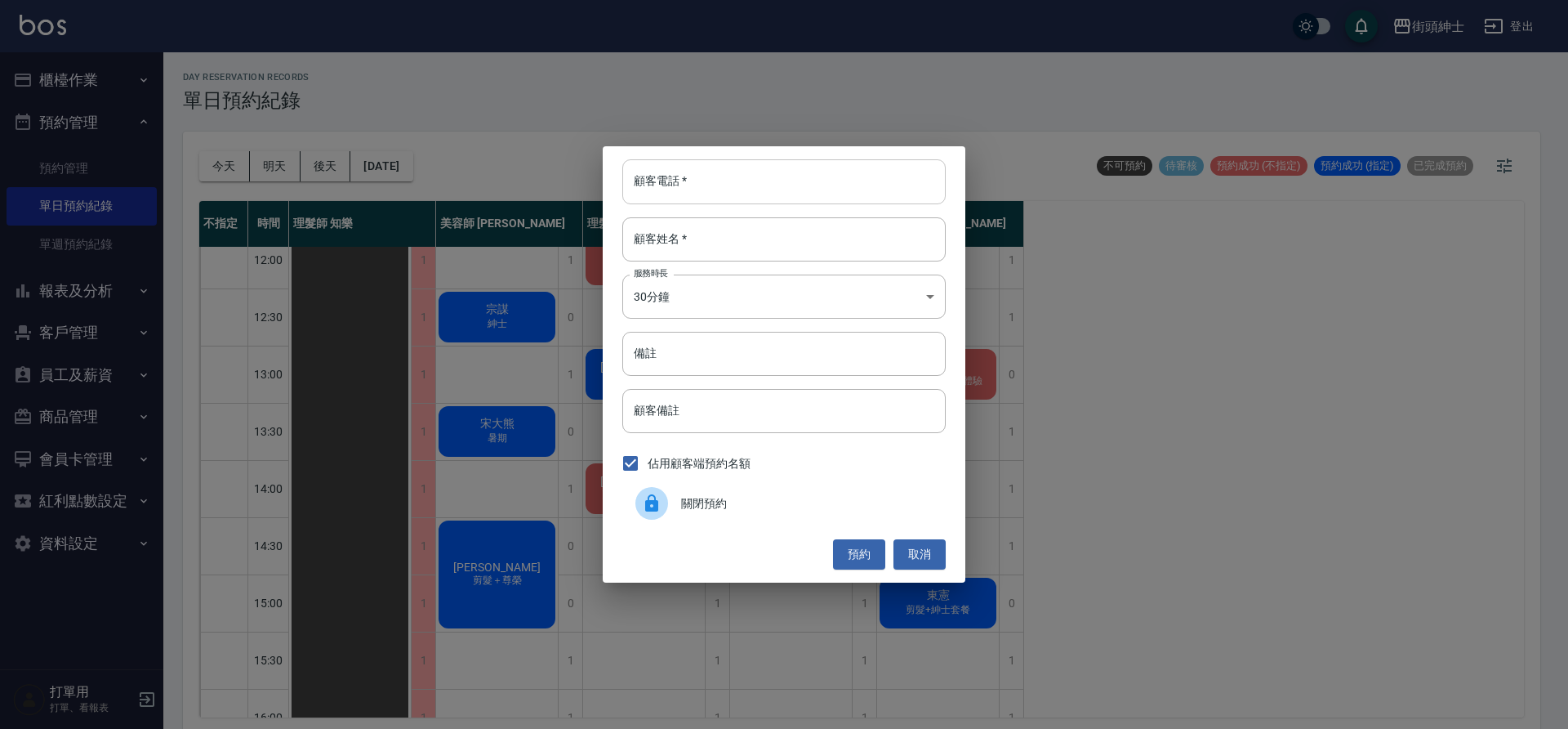
click at [808, 192] on input "顧客電話   *" at bounding box center [784, 181] width 324 height 44
paste input "0905235372"
type input "0905235372"
click at [857, 248] on input "顧客姓名   *" at bounding box center [784, 239] width 324 height 44
type input "０"
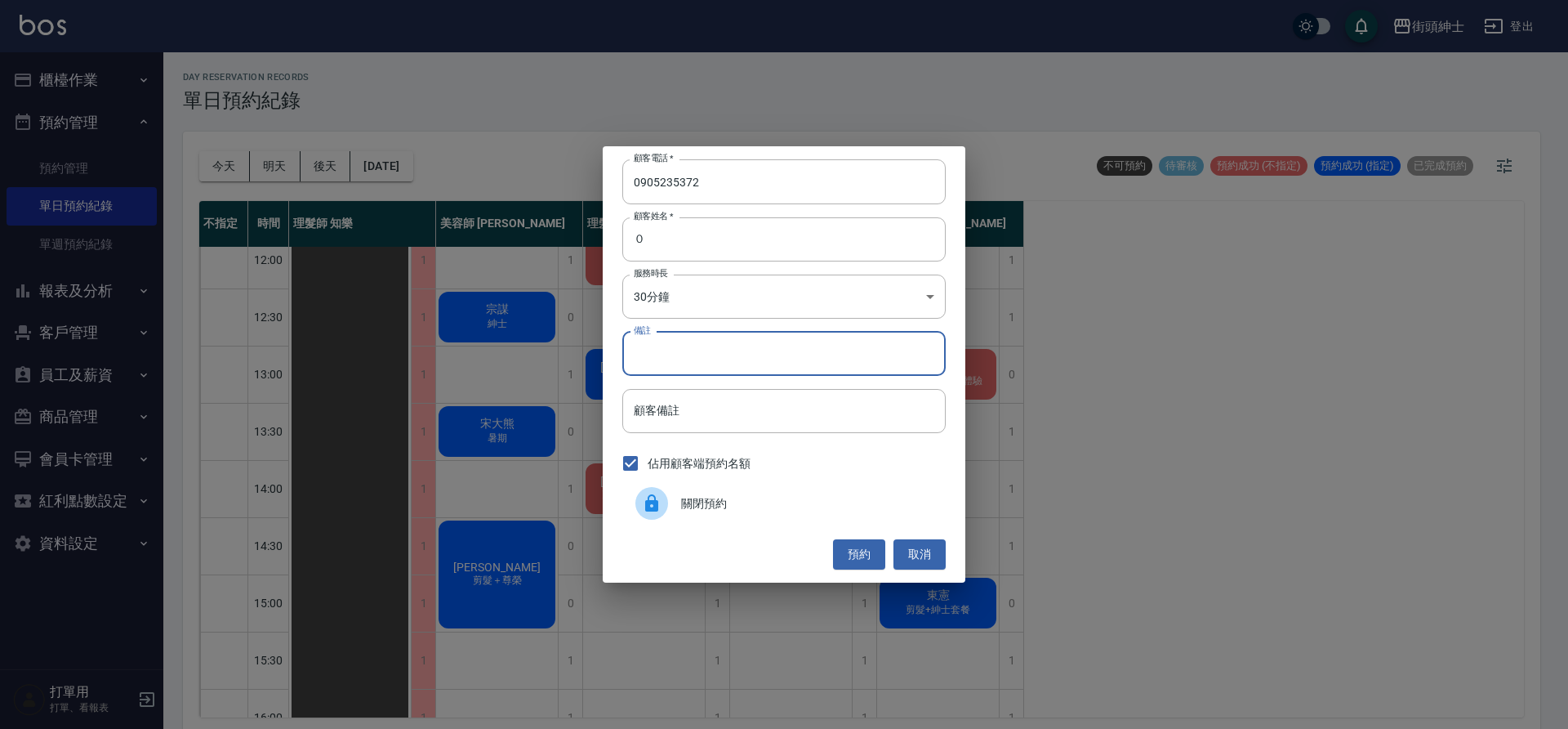
drag, startPoint x: 807, startPoint y: 353, endPoint x: 819, endPoint y: 348, distance: 13.0
click at [807, 353] on input "備註" at bounding box center [784, 354] width 324 height 44
type input "g"
type input "紳士"
click at [843, 548] on button "預約" at bounding box center [859, 554] width 53 height 30
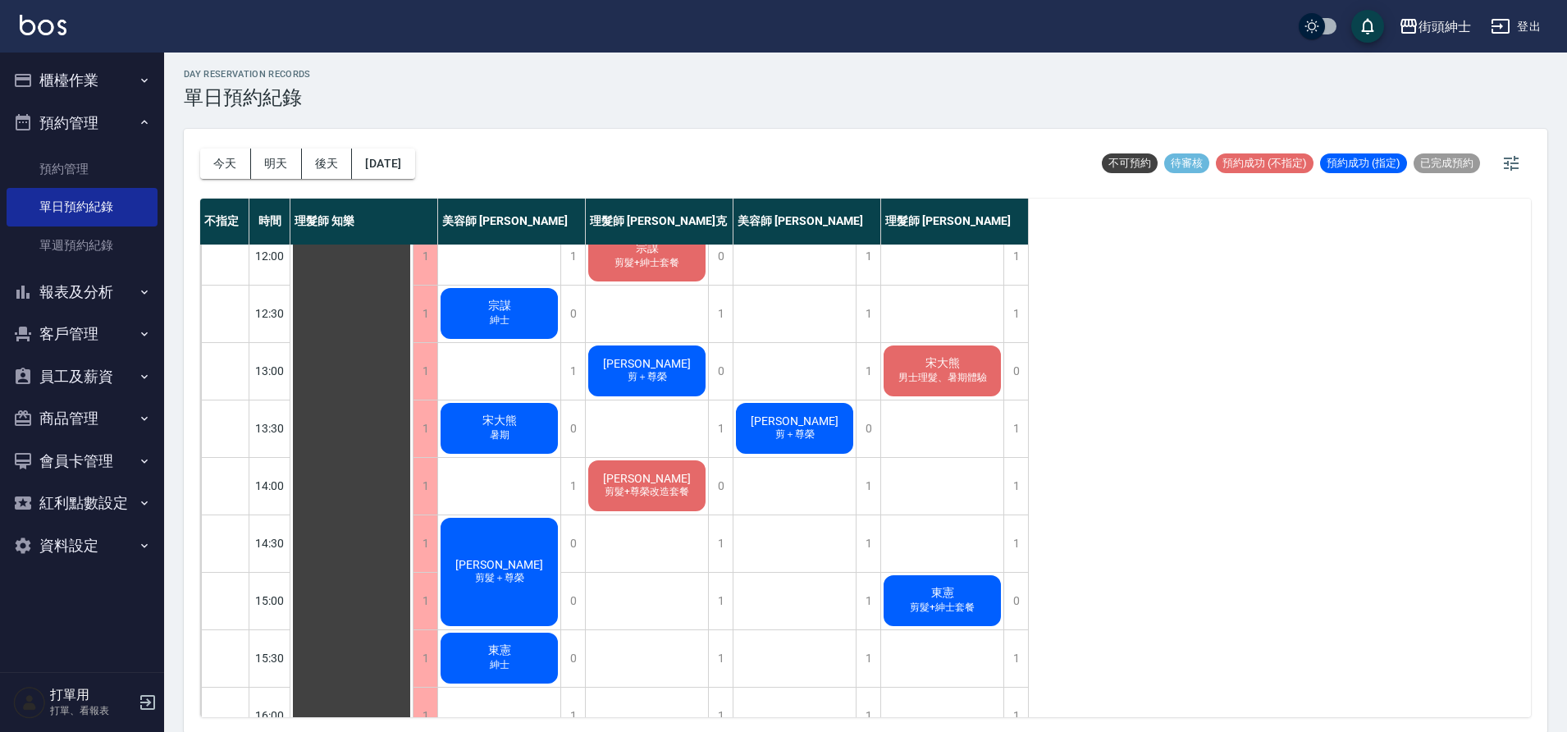
scroll to position [118, 0]
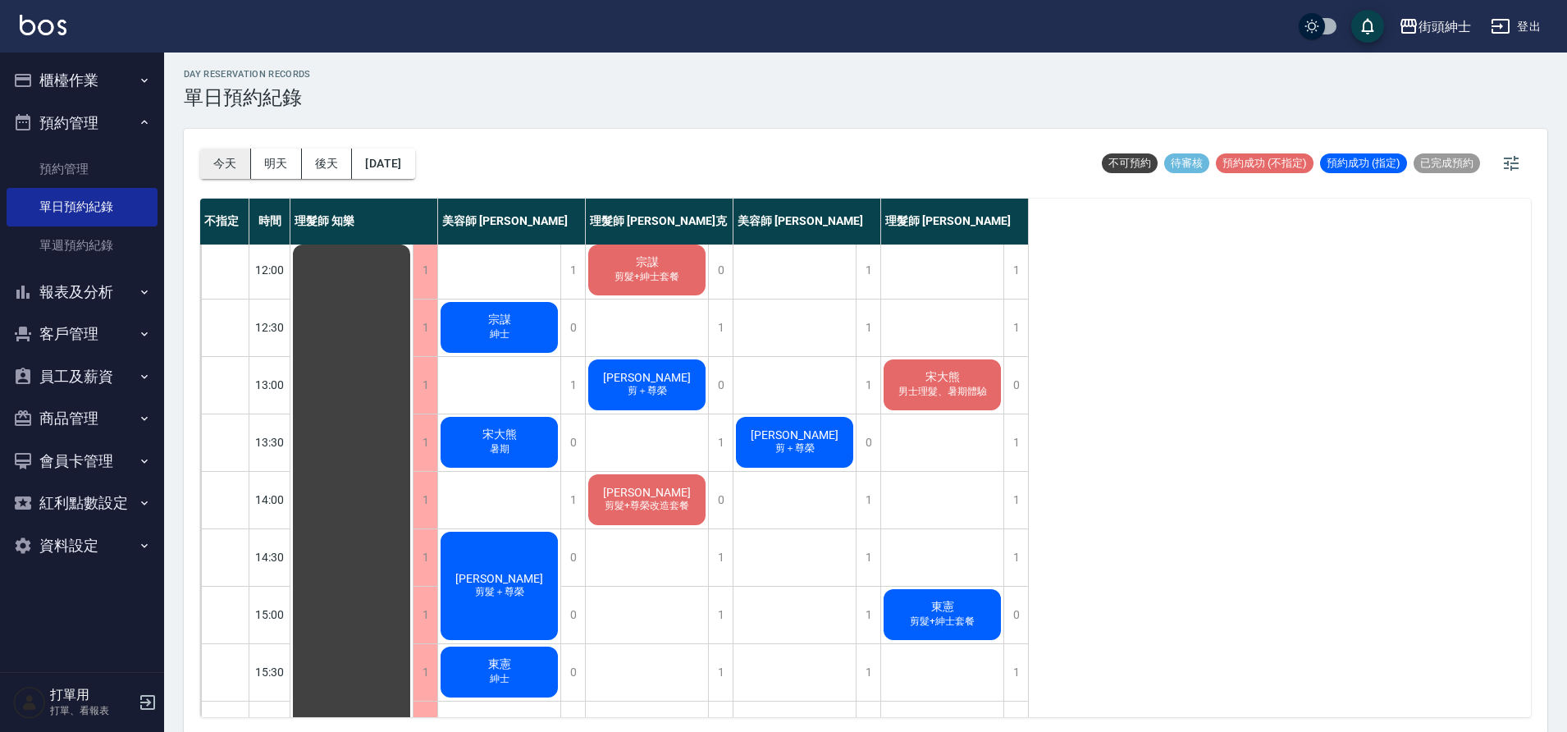
click at [208, 164] on button "今天" at bounding box center [225, 163] width 51 height 30
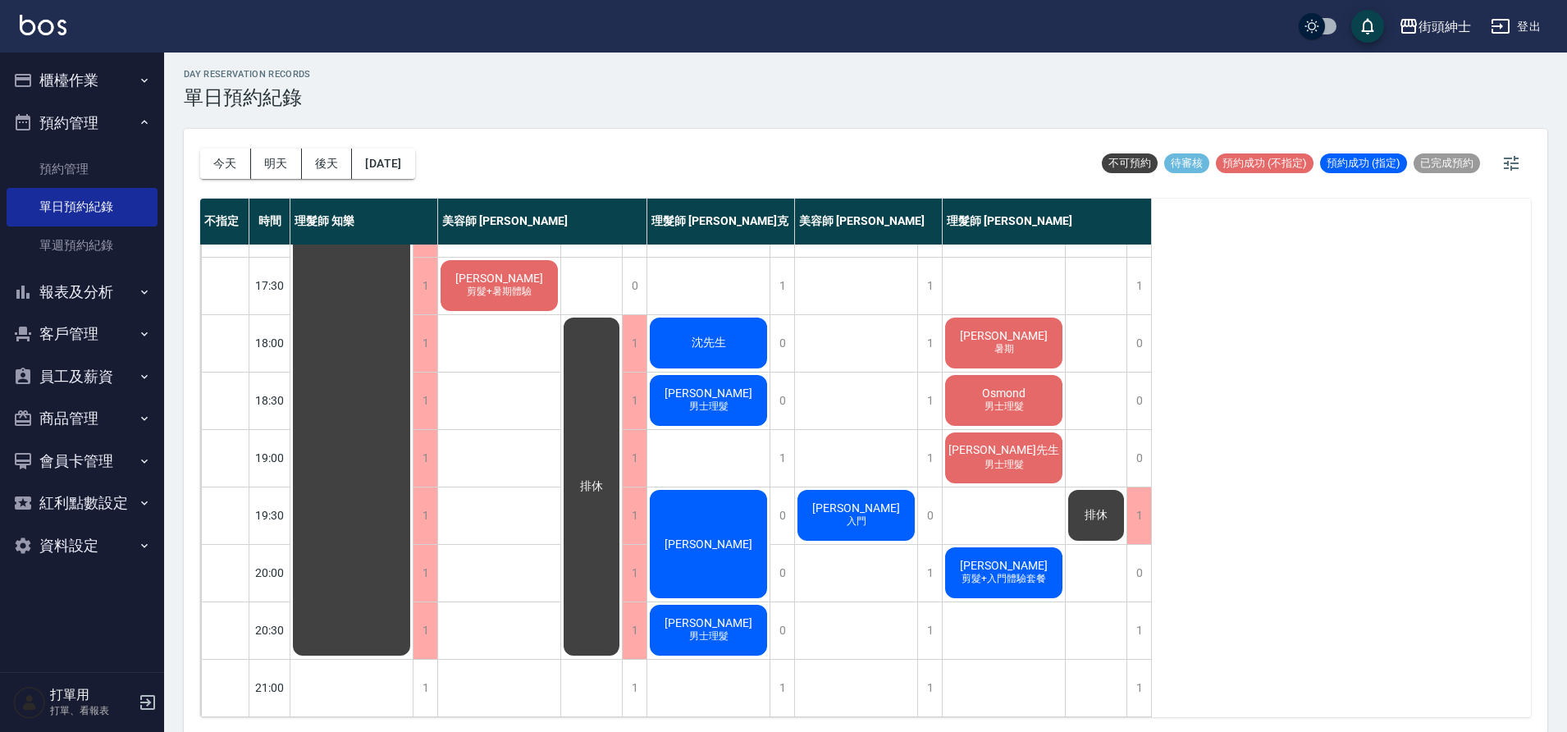
scroll to position [5, 0]
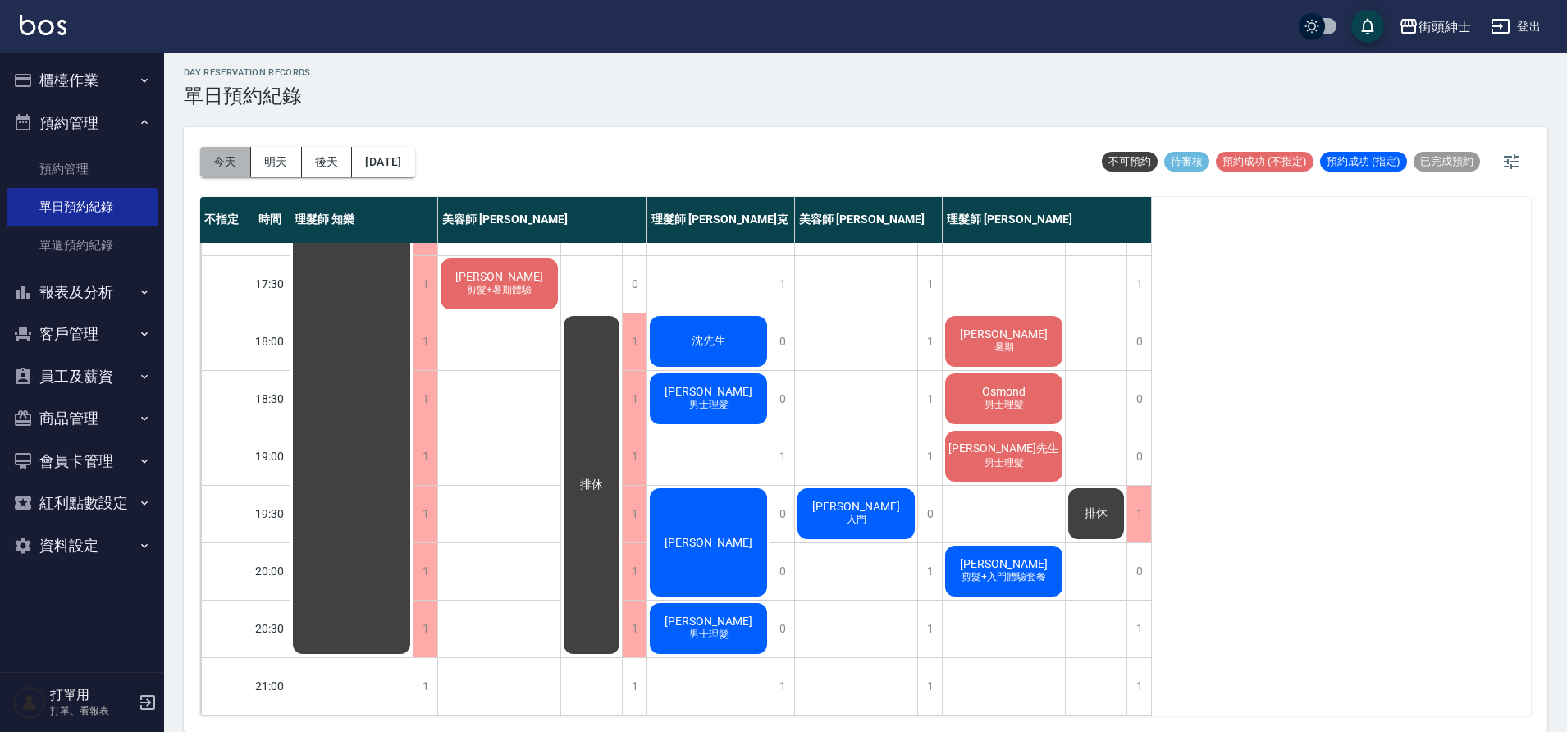
click at [238, 162] on button "今天" at bounding box center [225, 162] width 51 height 30
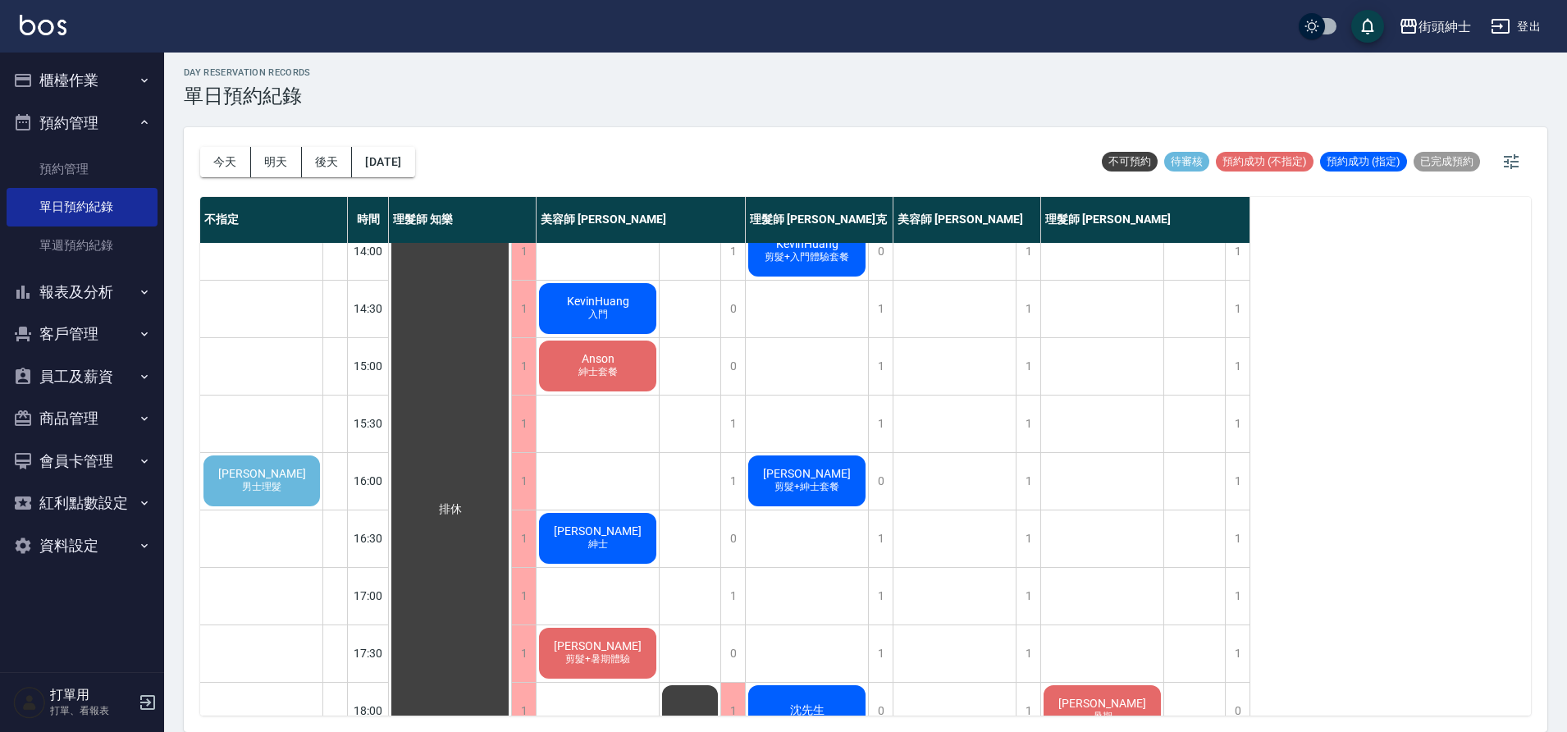
scroll to position [297, 0]
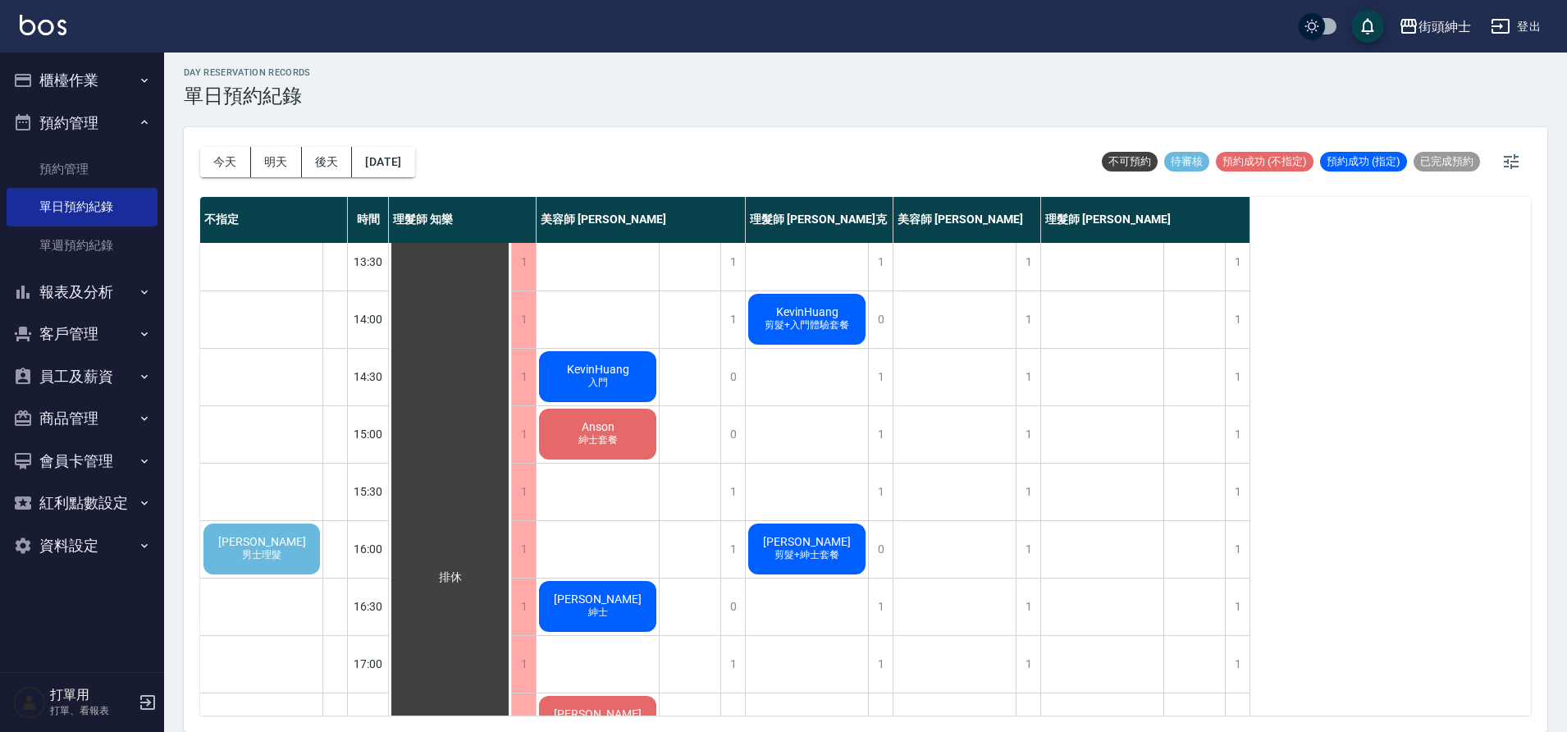
click at [281, 567] on div "[PERSON_NAME]理髮" at bounding box center [261, 549] width 121 height 56
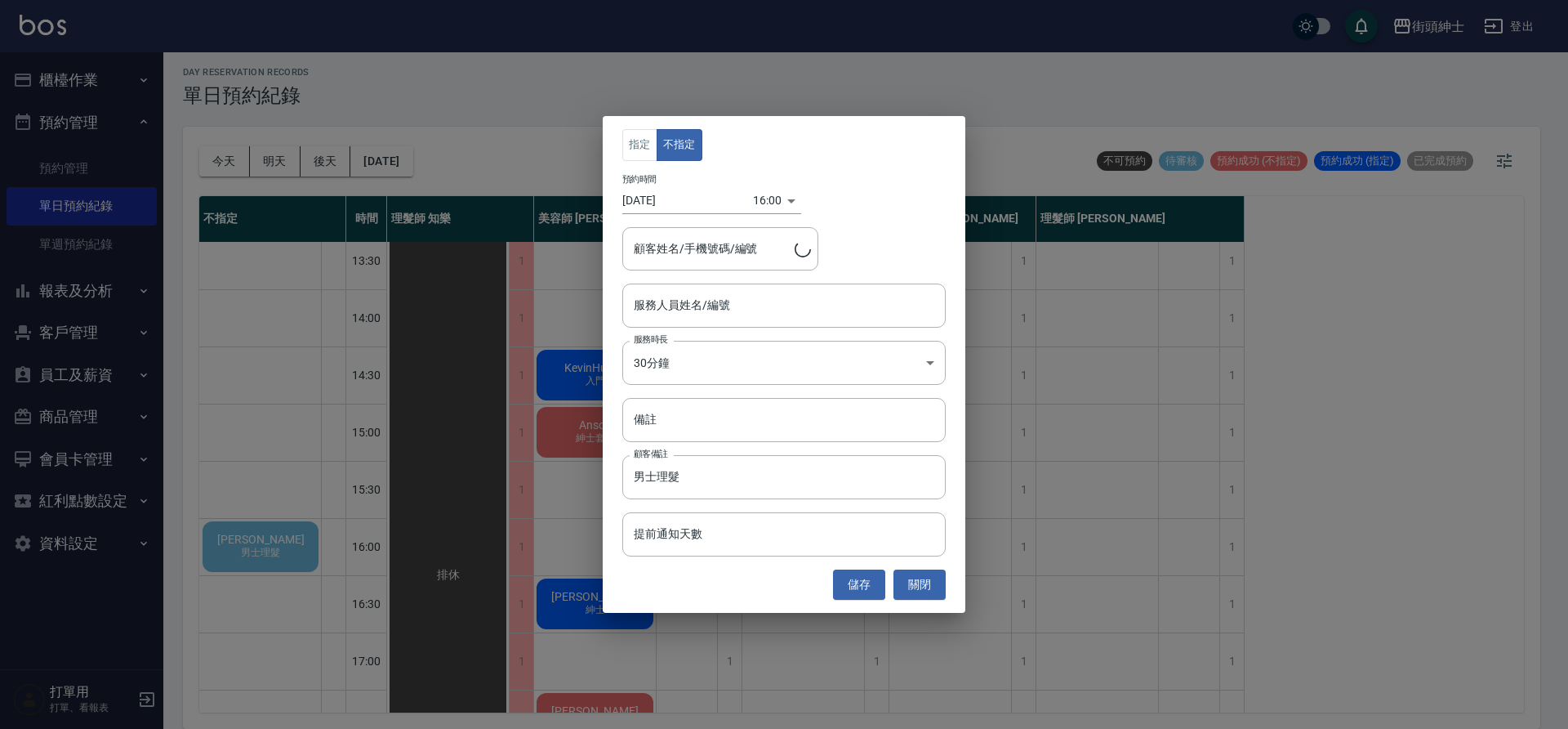
type input "[PERSON_NAME]/0987424935"
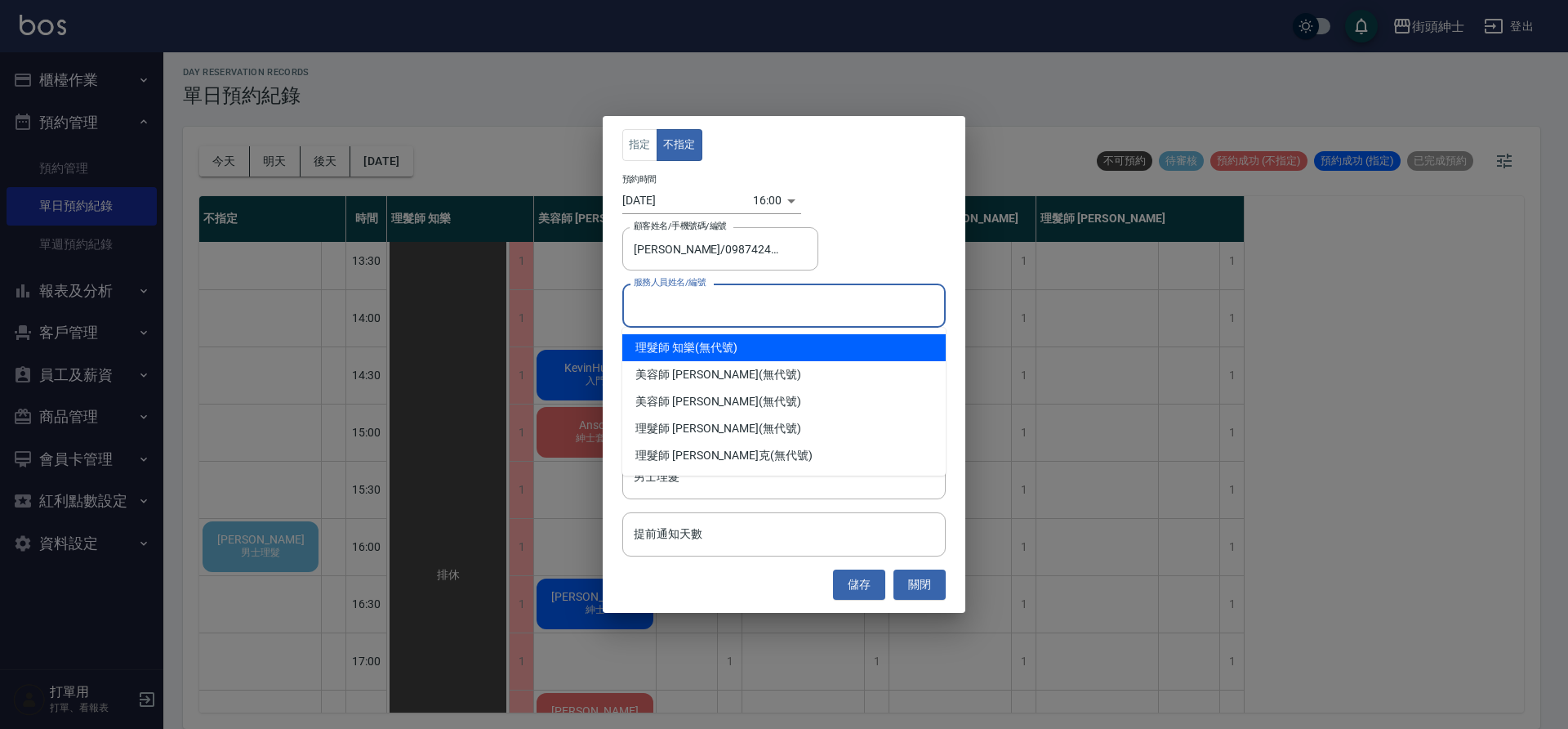
click at [721, 317] on input "服務人員姓名/編號" at bounding box center [784, 305] width 309 height 29
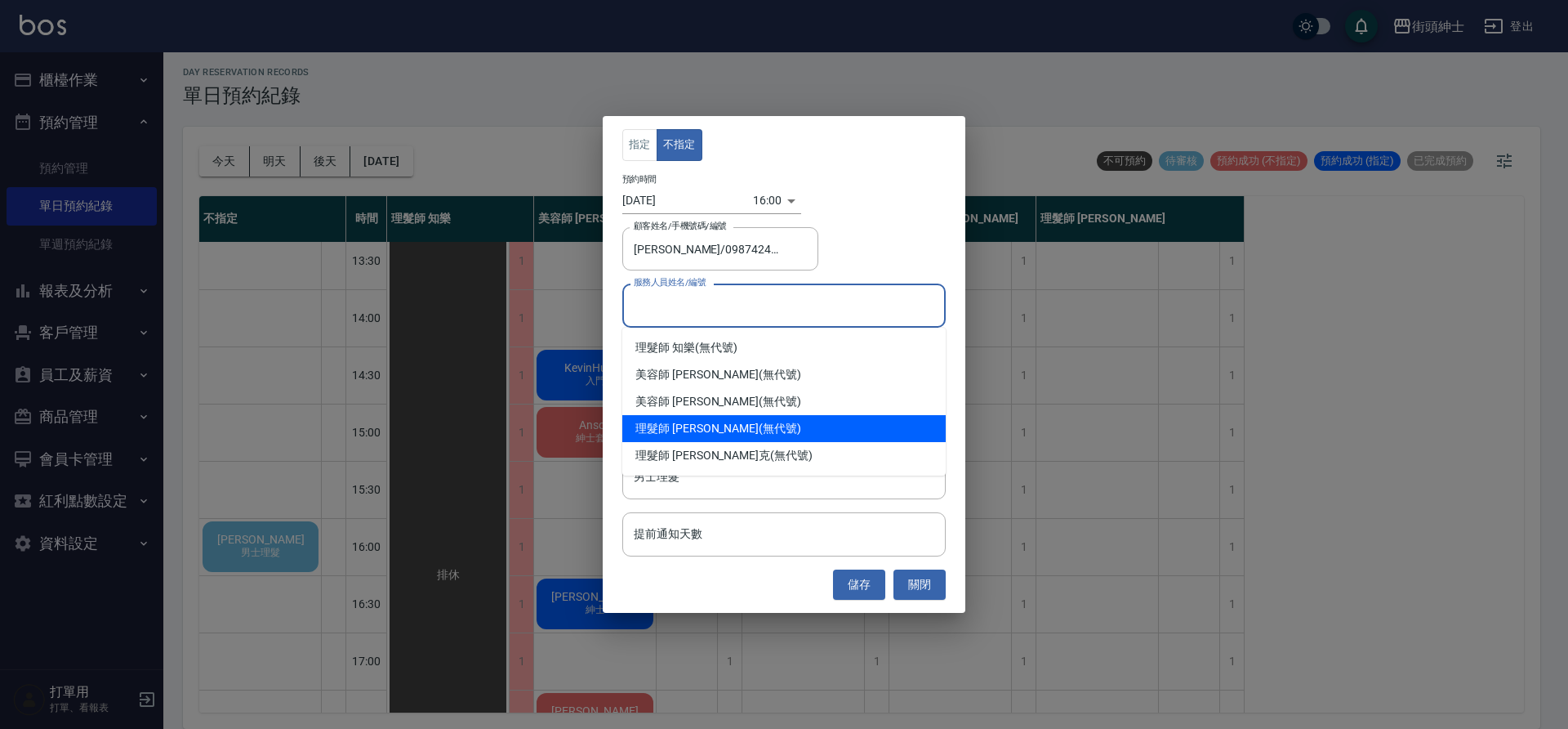
click at [715, 430] on div "理髮師 [PERSON_NAME] (無代號)" at bounding box center [784, 428] width 324 height 27
type input "理髮師 [PERSON_NAME](無代號)"
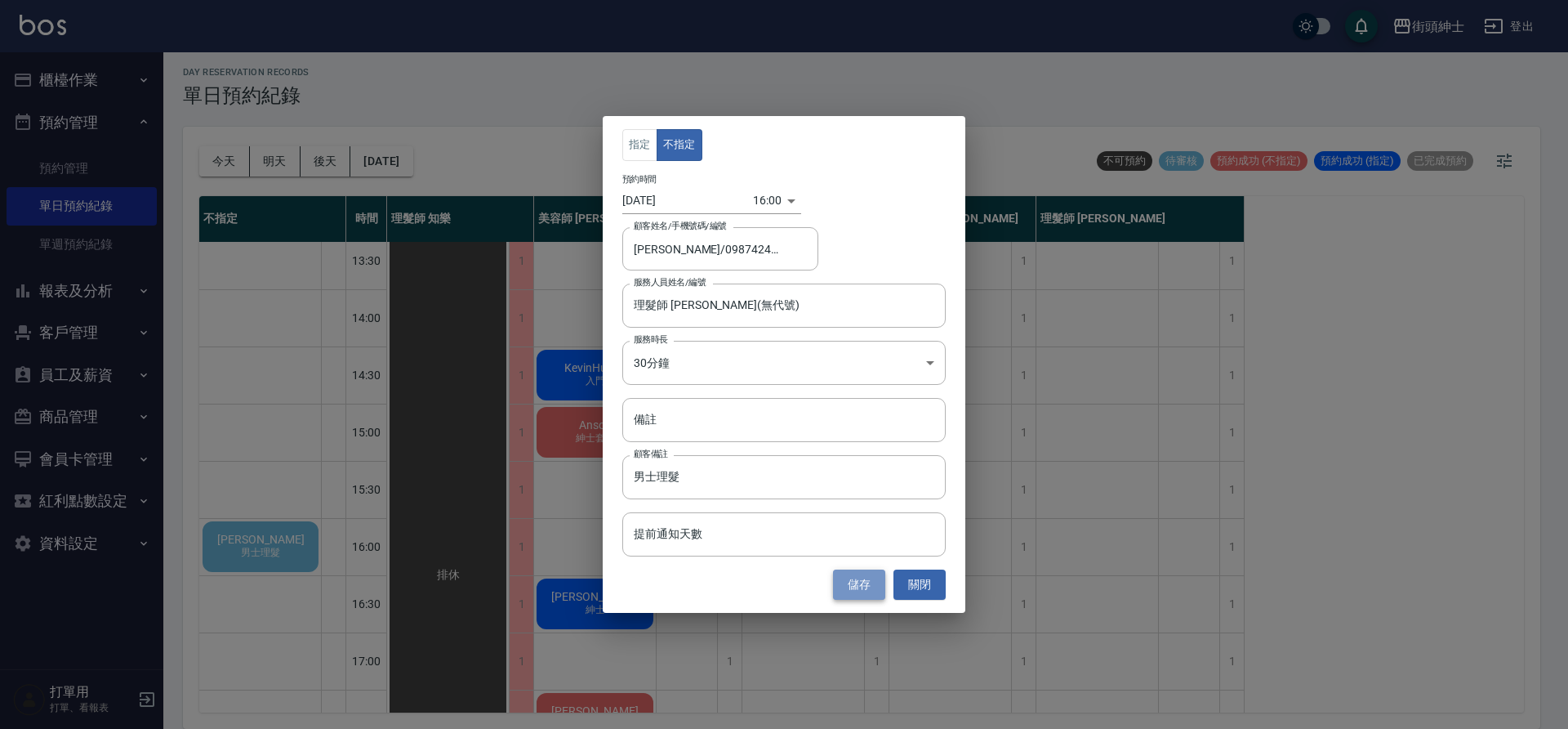
click at [854, 582] on button "儲存" at bounding box center [859, 585] width 53 height 30
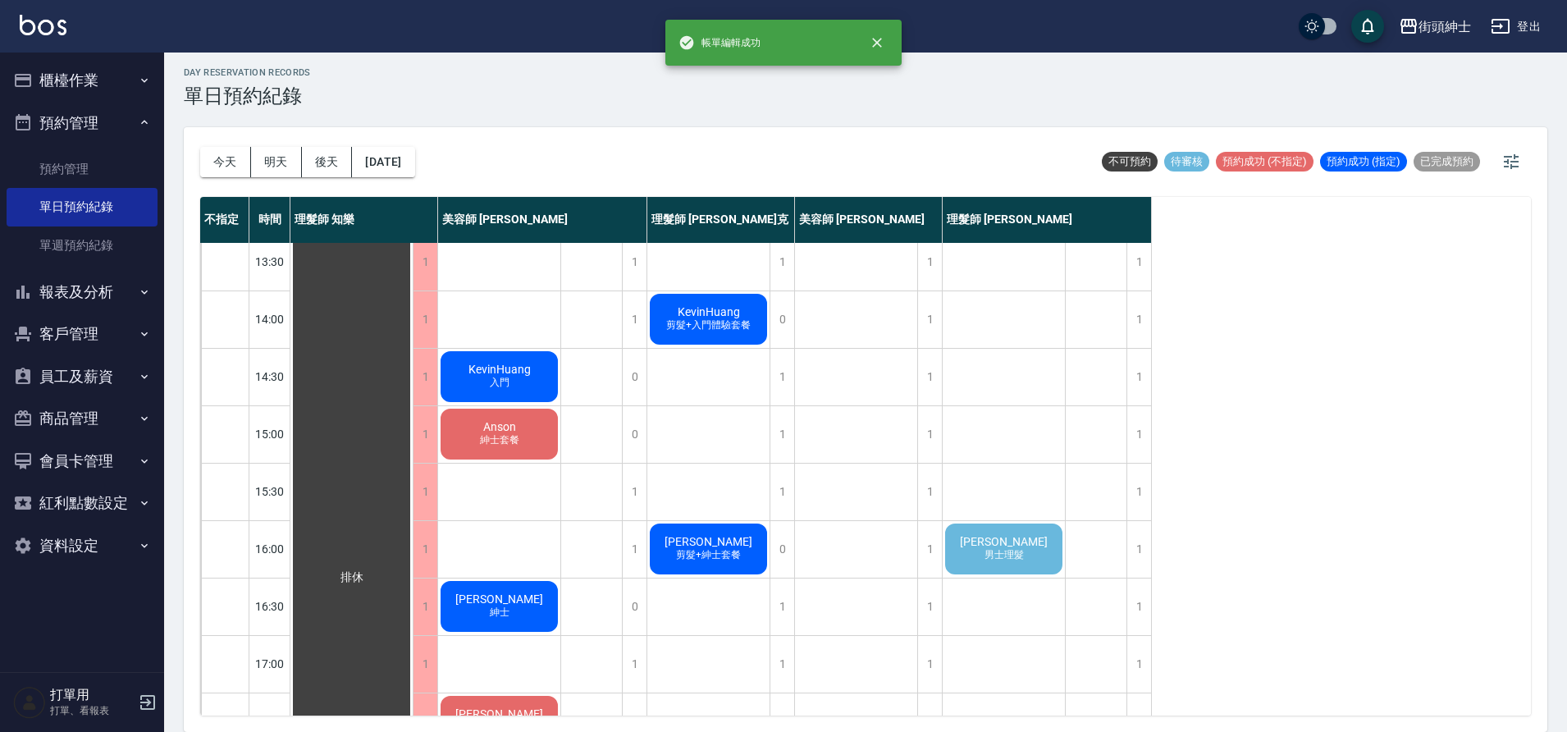
click at [1025, 532] on div "[PERSON_NAME]理髮" at bounding box center [1004, 549] width 122 height 56
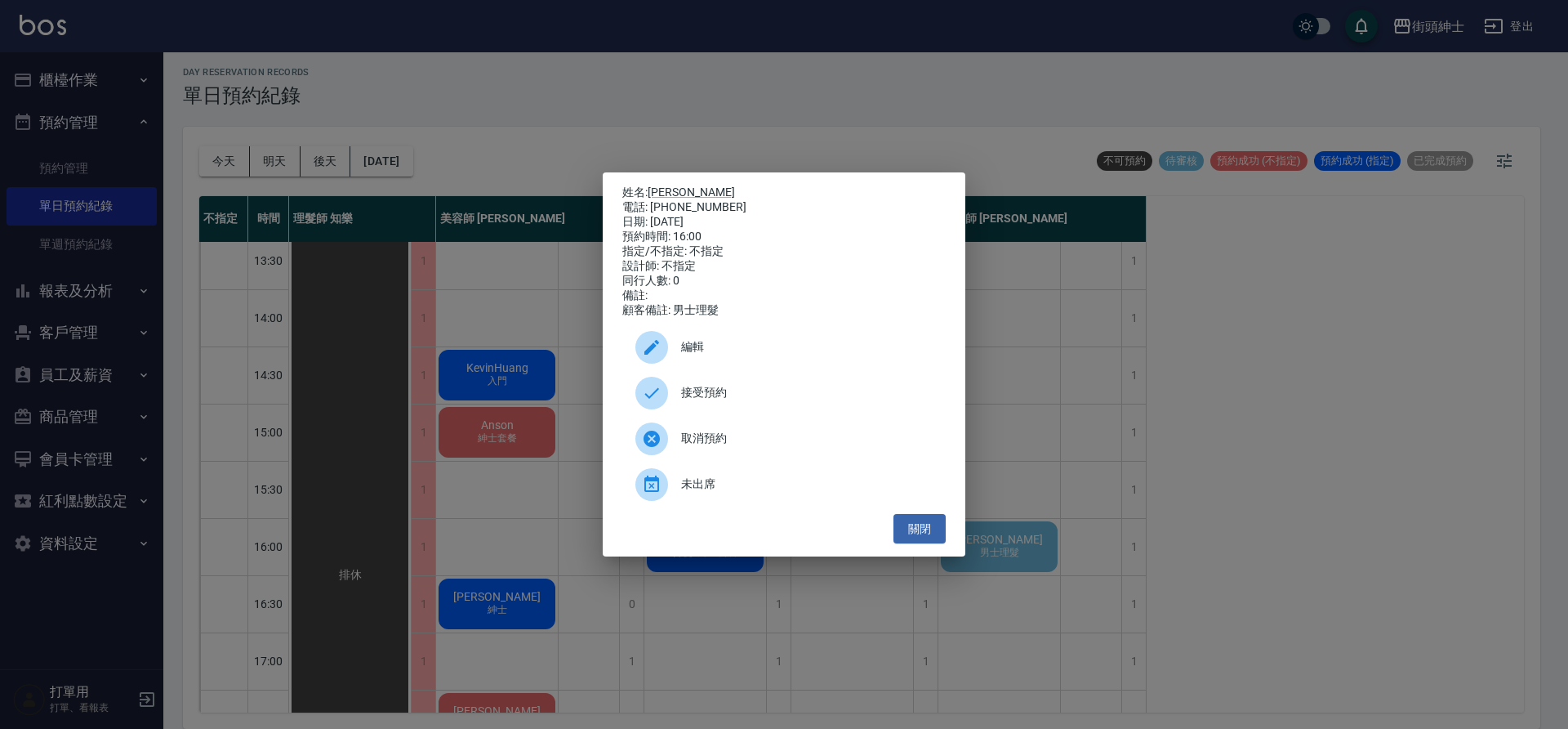
click at [726, 401] on span "接受預約" at bounding box center [806, 392] width 252 height 17
